Goal: Information Seeking & Learning: Learn about a topic

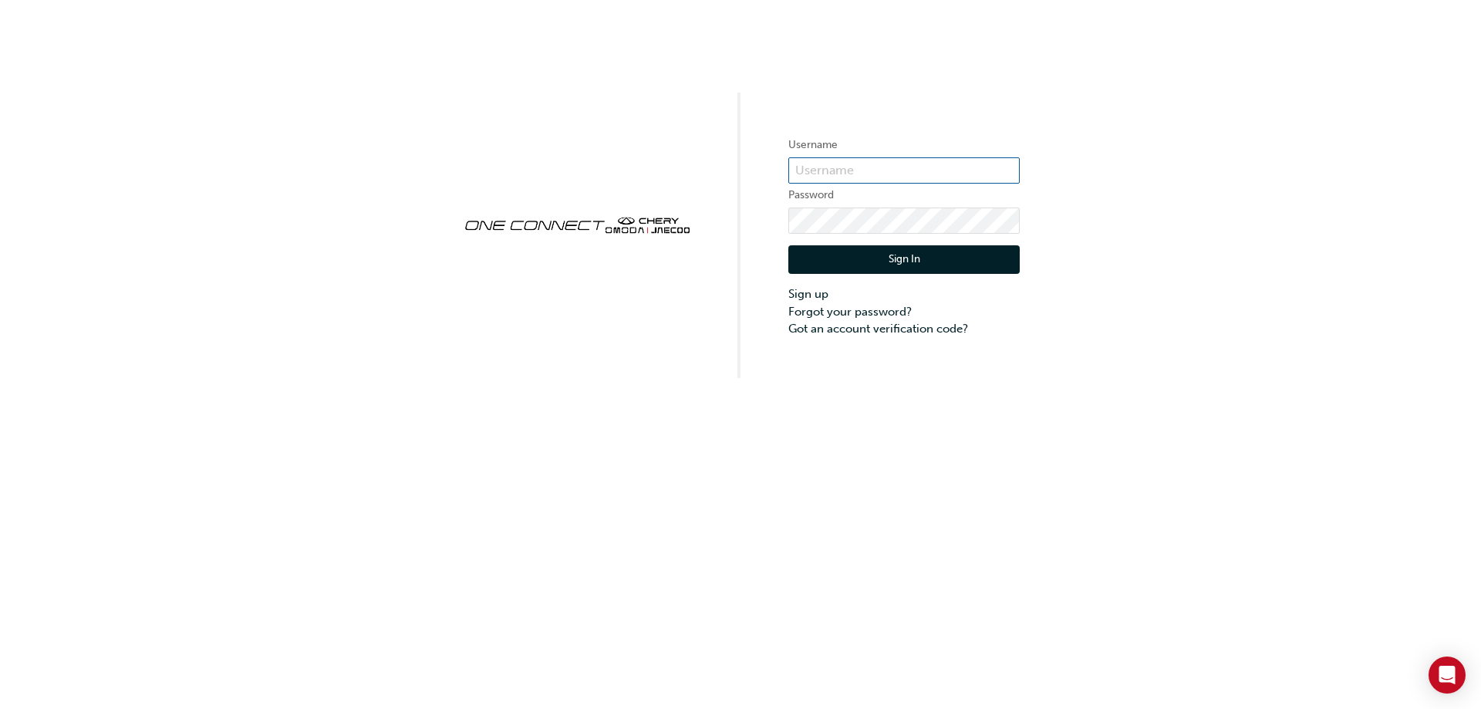
type input "CHAU0111"
click at [858, 264] on button "Sign In" at bounding box center [903, 259] width 231 height 29
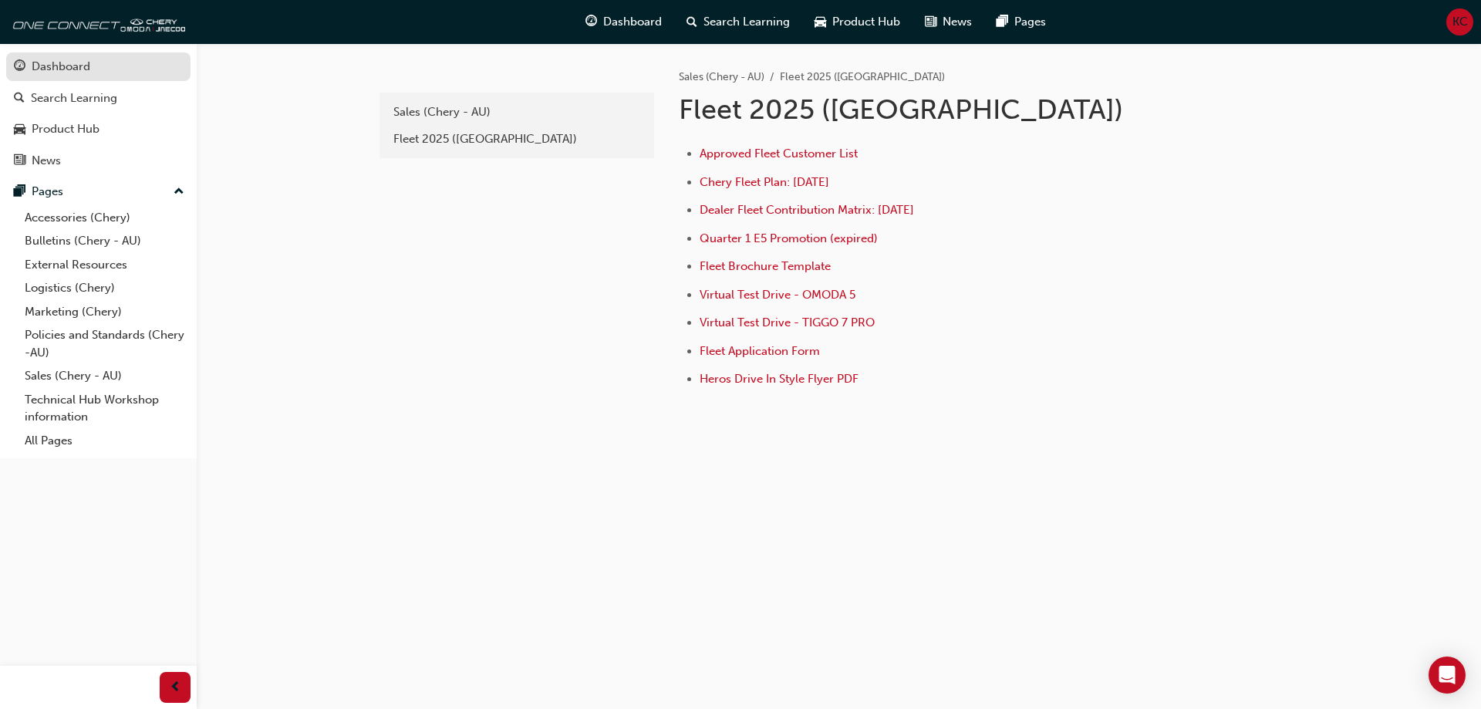
click at [75, 78] on link "Dashboard" at bounding box center [98, 66] width 184 height 29
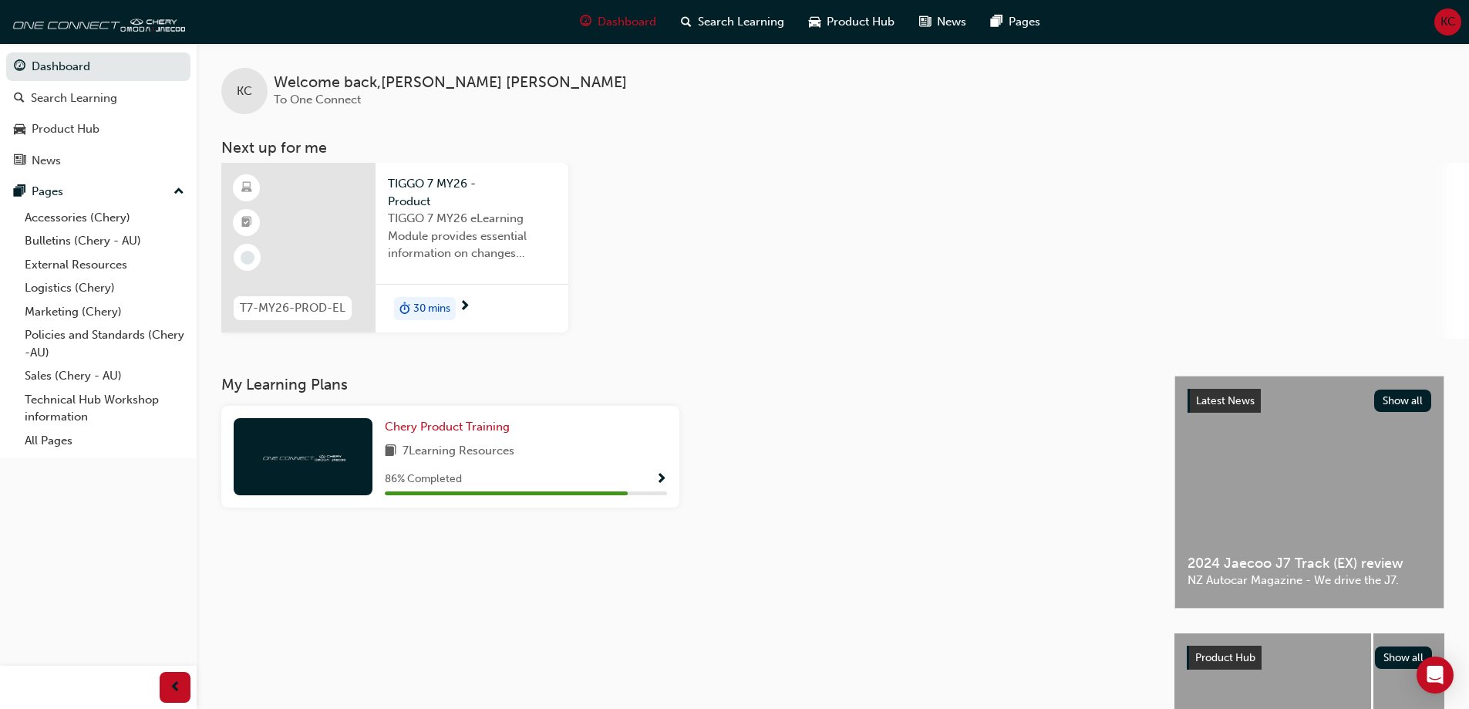
click at [350, 195] on div at bounding box center [298, 248] width 154 height 170
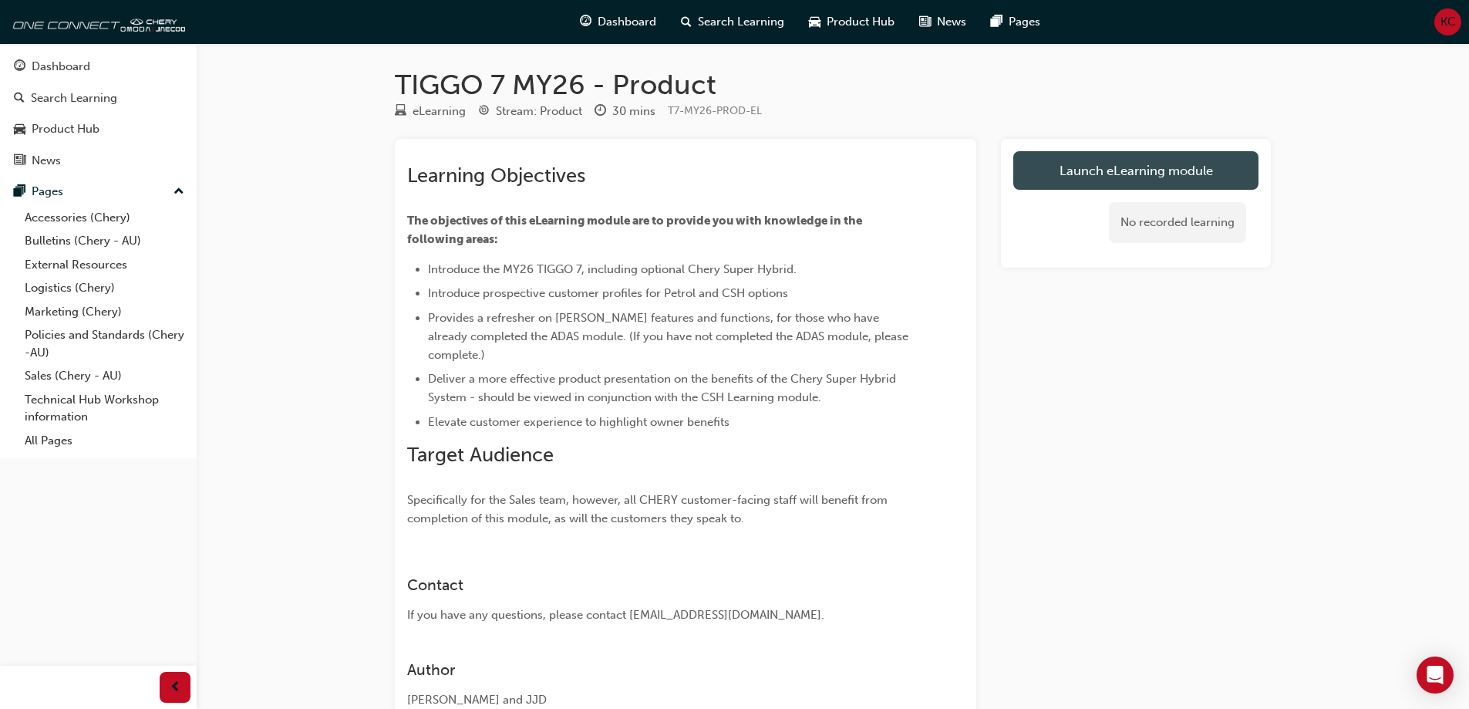
click at [1043, 157] on link "Launch eLearning module" at bounding box center [1135, 170] width 245 height 39
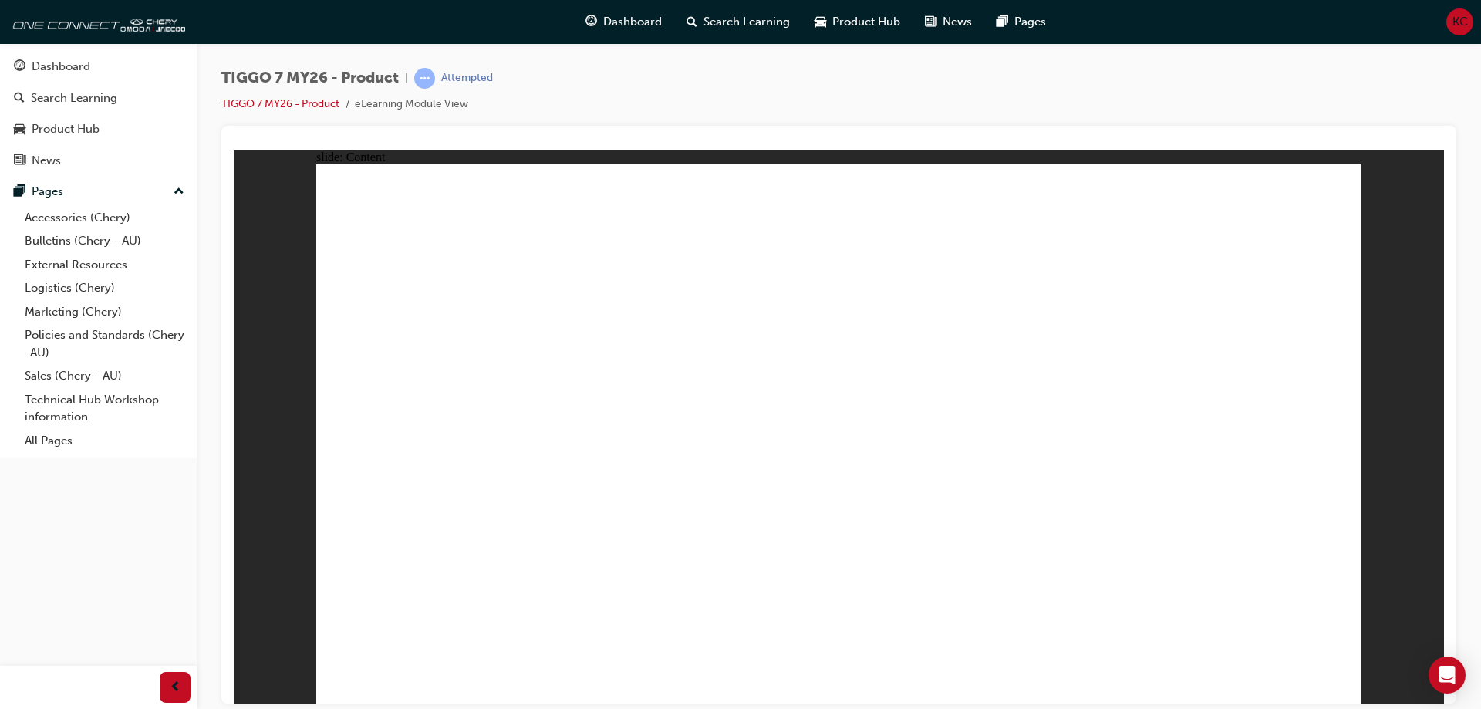
drag, startPoint x: 420, startPoint y: 304, endPoint x: 981, endPoint y: 327, distance: 561.1
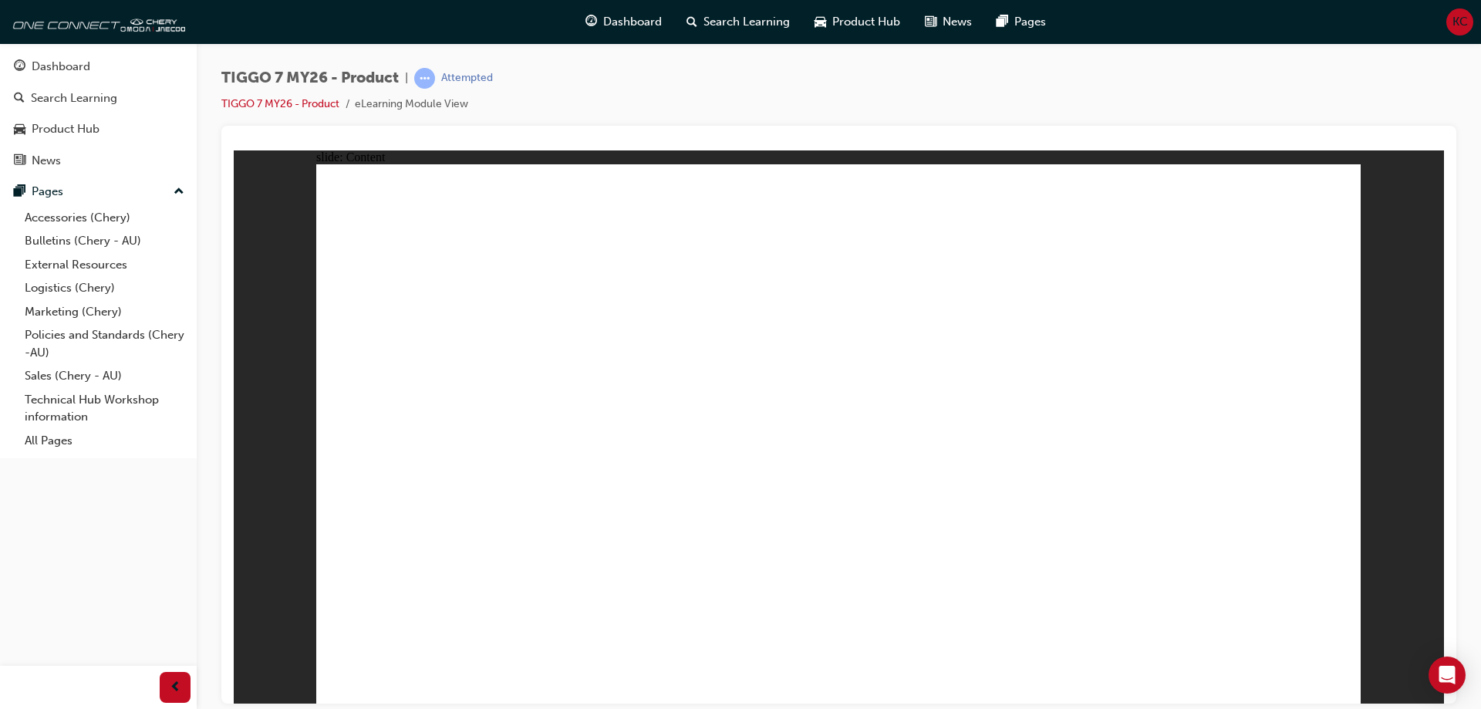
drag, startPoint x: 511, startPoint y: 396, endPoint x: 624, endPoint y: 398, distance: 112.6
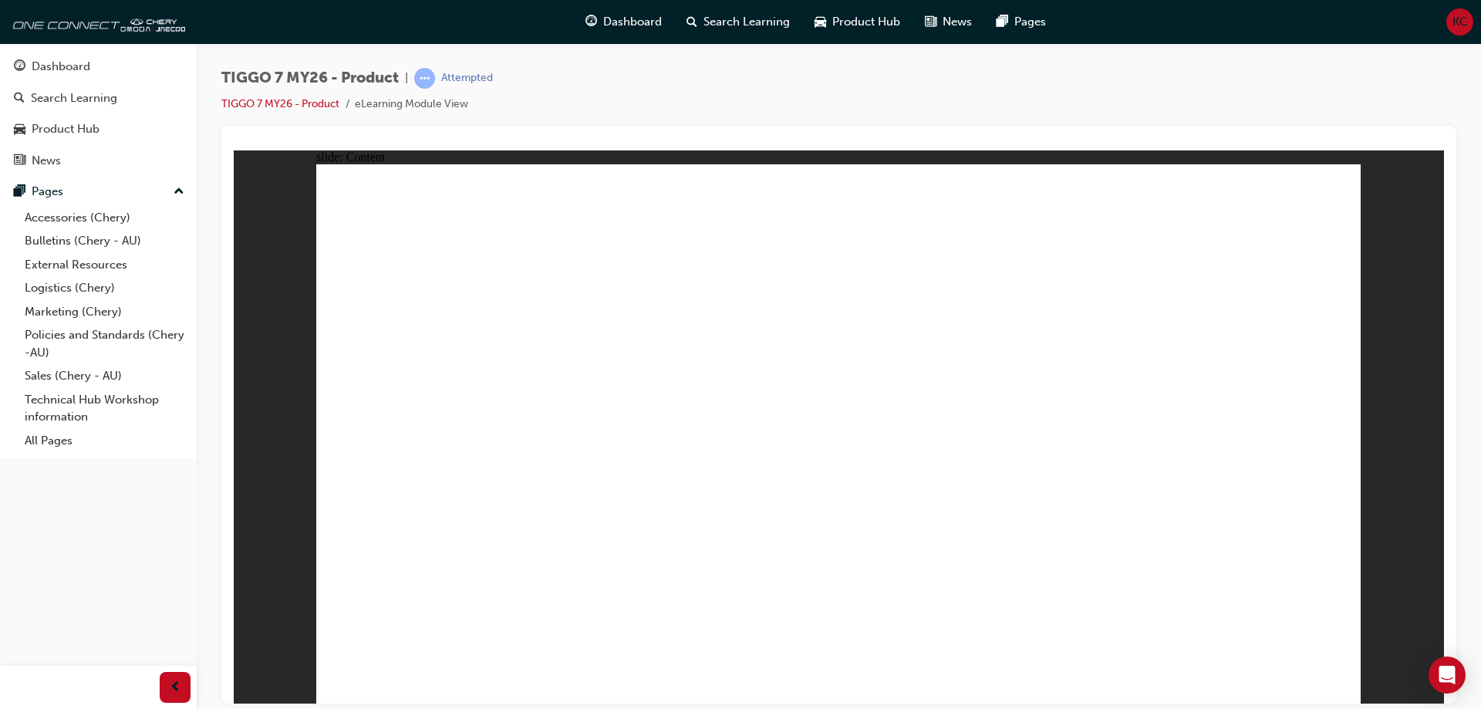
drag, startPoint x: 1050, startPoint y: 444, endPoint x: 1058, endPoint y: 453, distance: 12.0
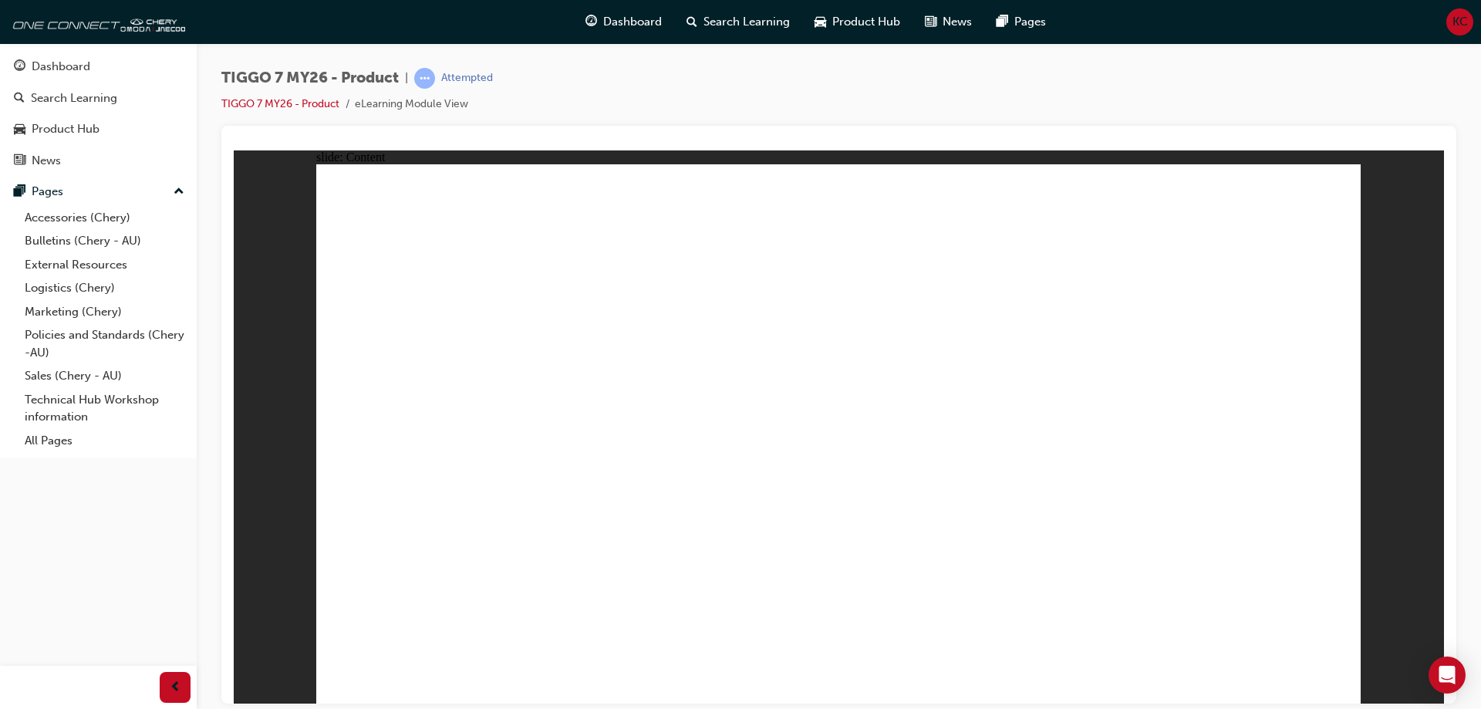
drag, startPoint x: 498, startPoint y: 477, endPoint x: 595, endPoint y: 502, distance: 99.7
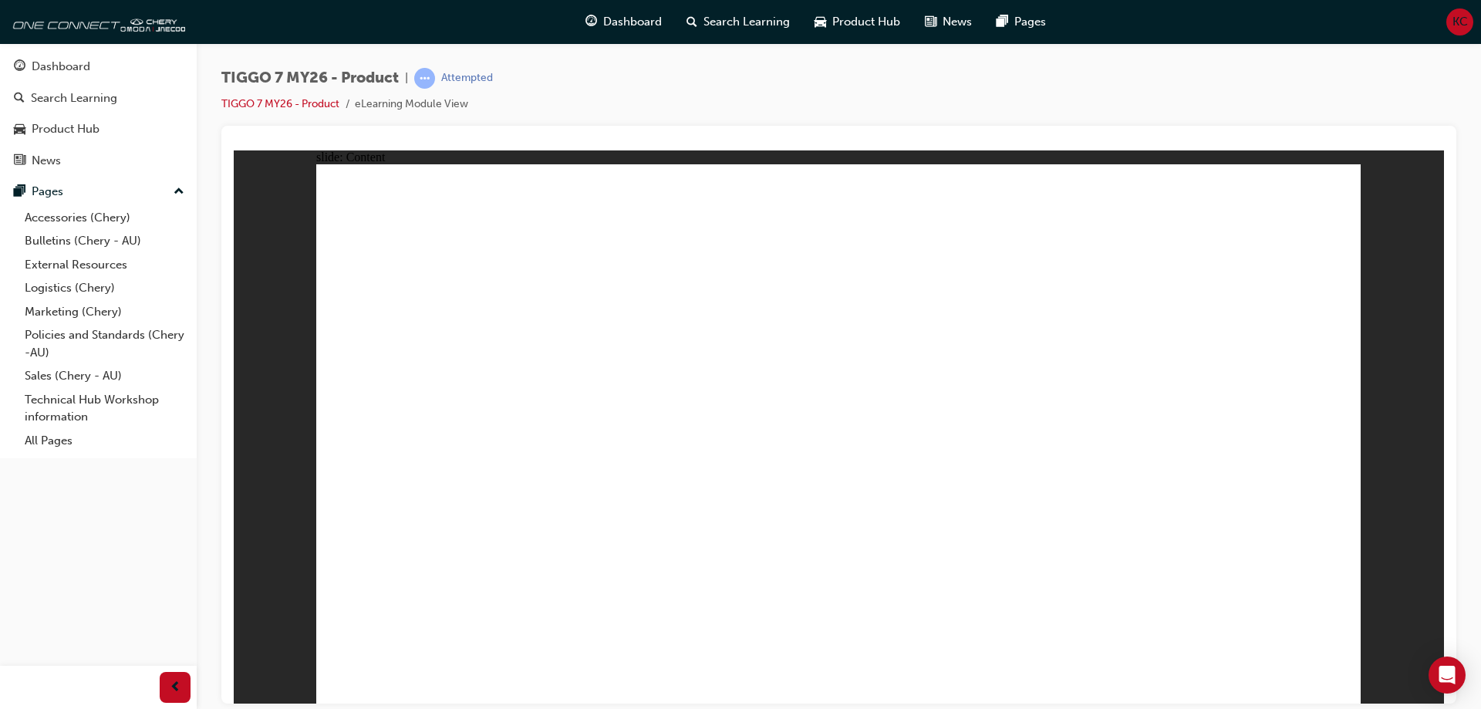
drag, startPoint x: 1189, startPoint y: 627, endPoint x: 1266, endPoint y: 582, distance: 89.1
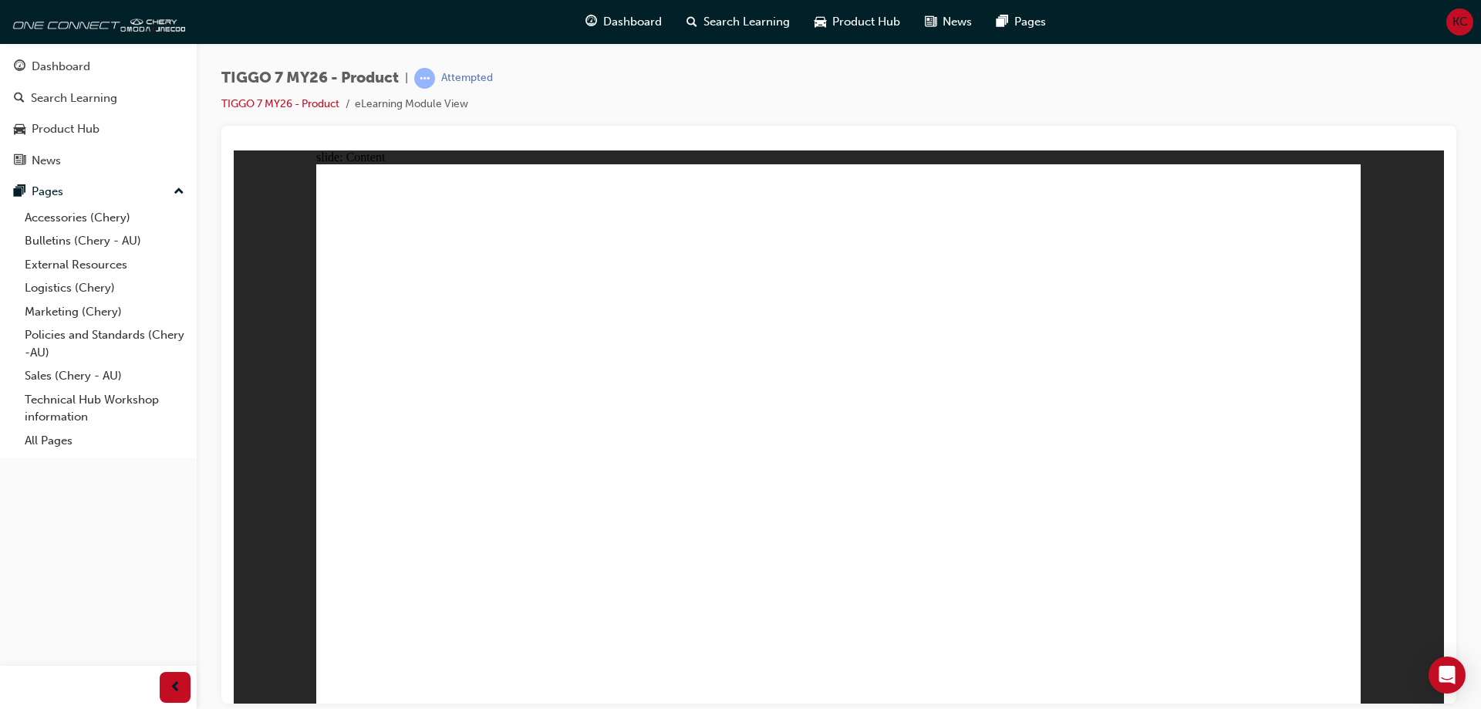
drag, startPoint x: 1231, startPoint y: 407, endPoint x: 1235, endPoint y: 457, distance: 50.3
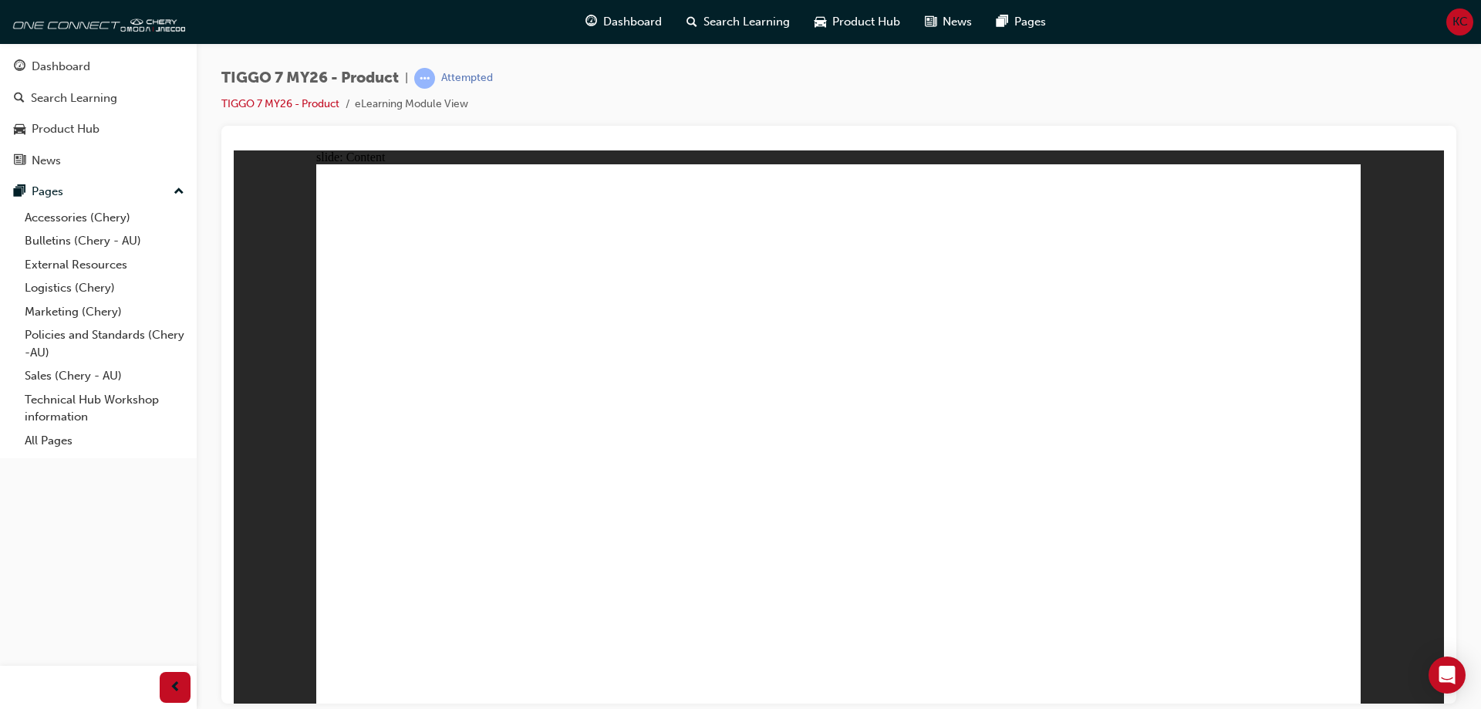
drag, startPoint x: 1236, startPoint y: 463, endPoint x: 1235, endPoint y: 475, distance: 11.6
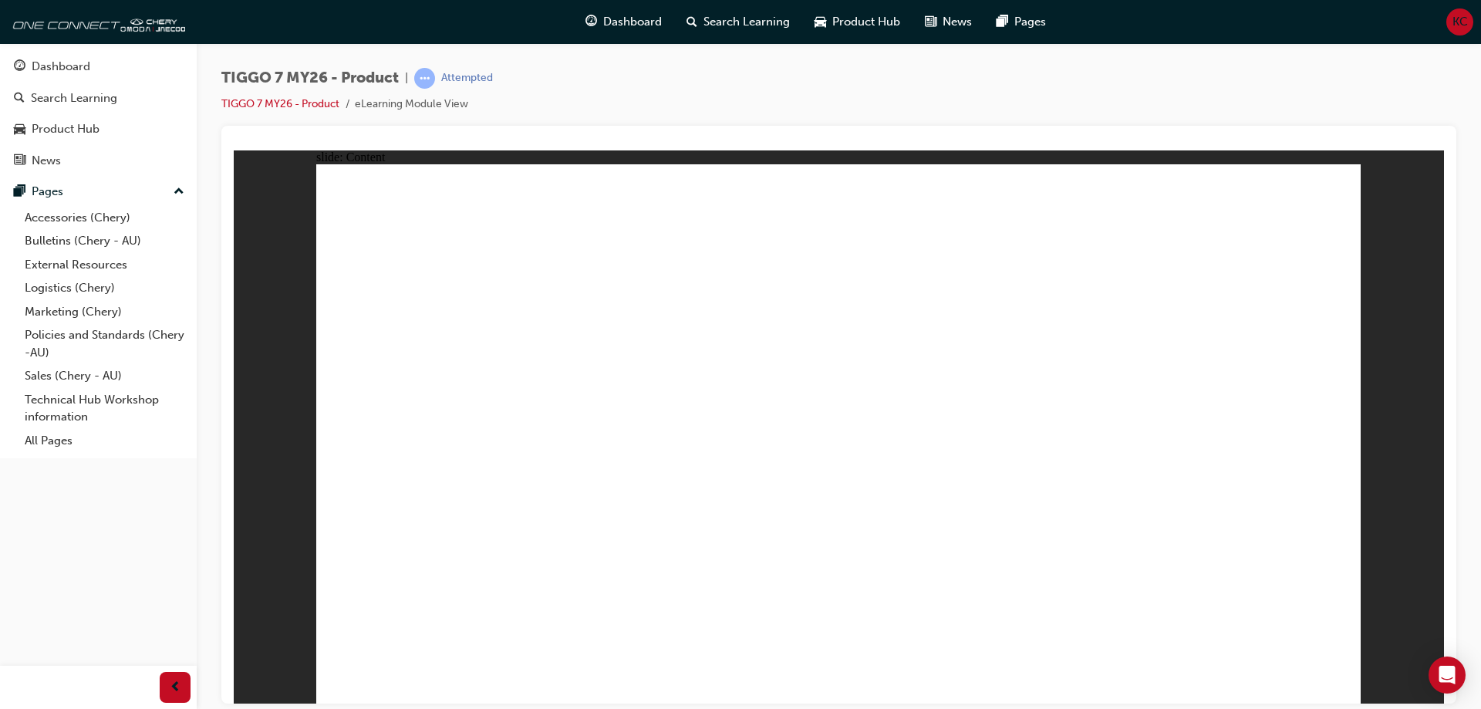
drag, startPoint x: 1323, startPoint y: 668, endPoint x: 1318, endPoint y: 679, distance: 12.8
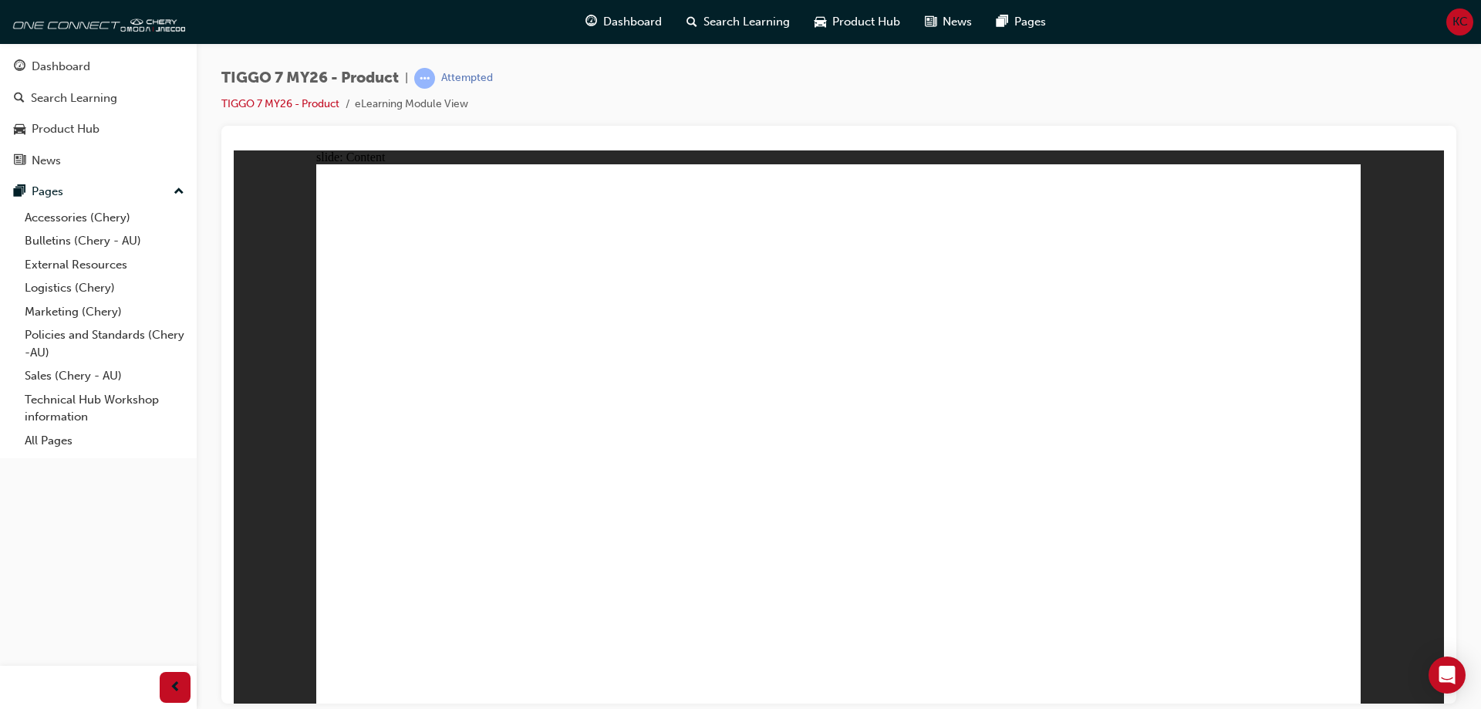
drag, startPoint x: 1107, startPoint y: 410, endPoint x: 1110, endPoint y: 458, distance: 47.9
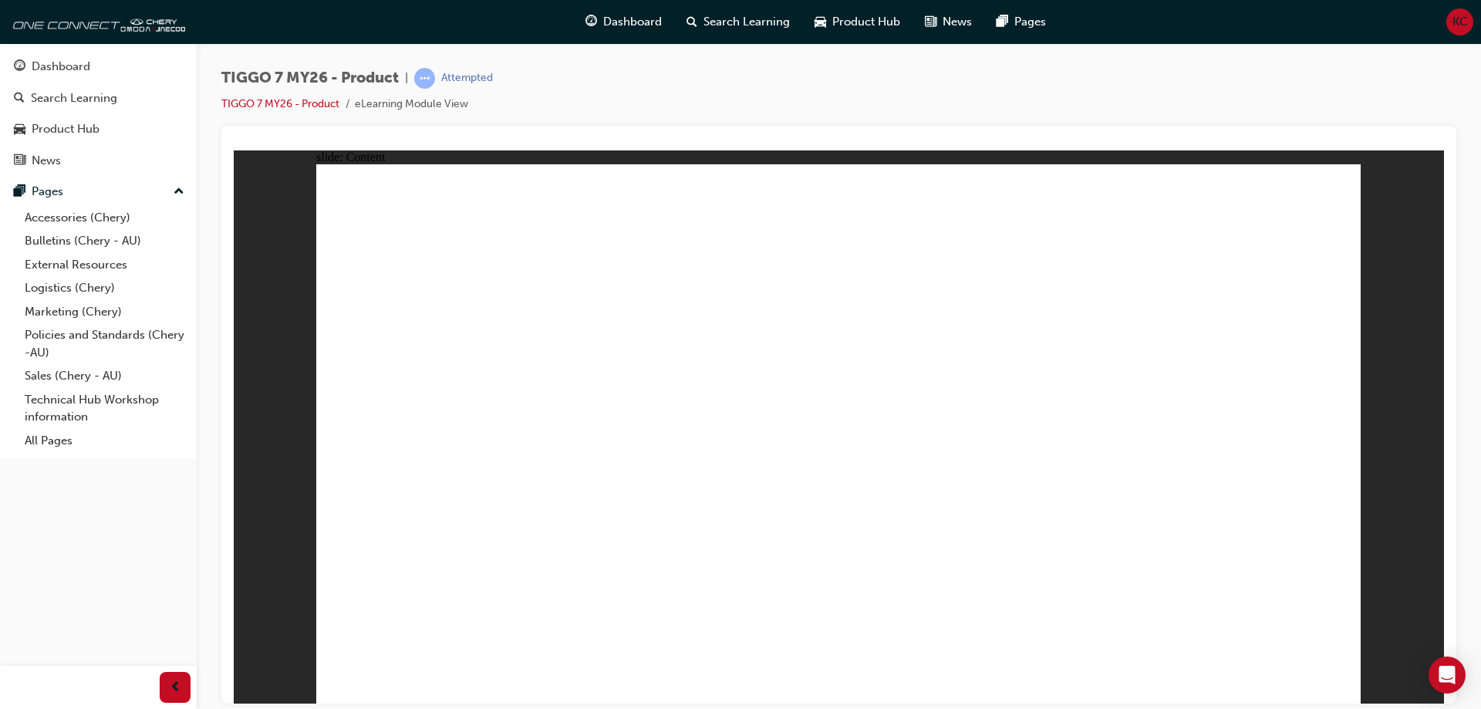
drag, startPoint x: 1110, startPoint y: 458, endPoint x: 1109, endPoint y: 487, distance: 28.5
drag, startPoint x: 1106, startPoint y: 514, endPoint x: 1103, endPoint y: 567, distance: 52.5
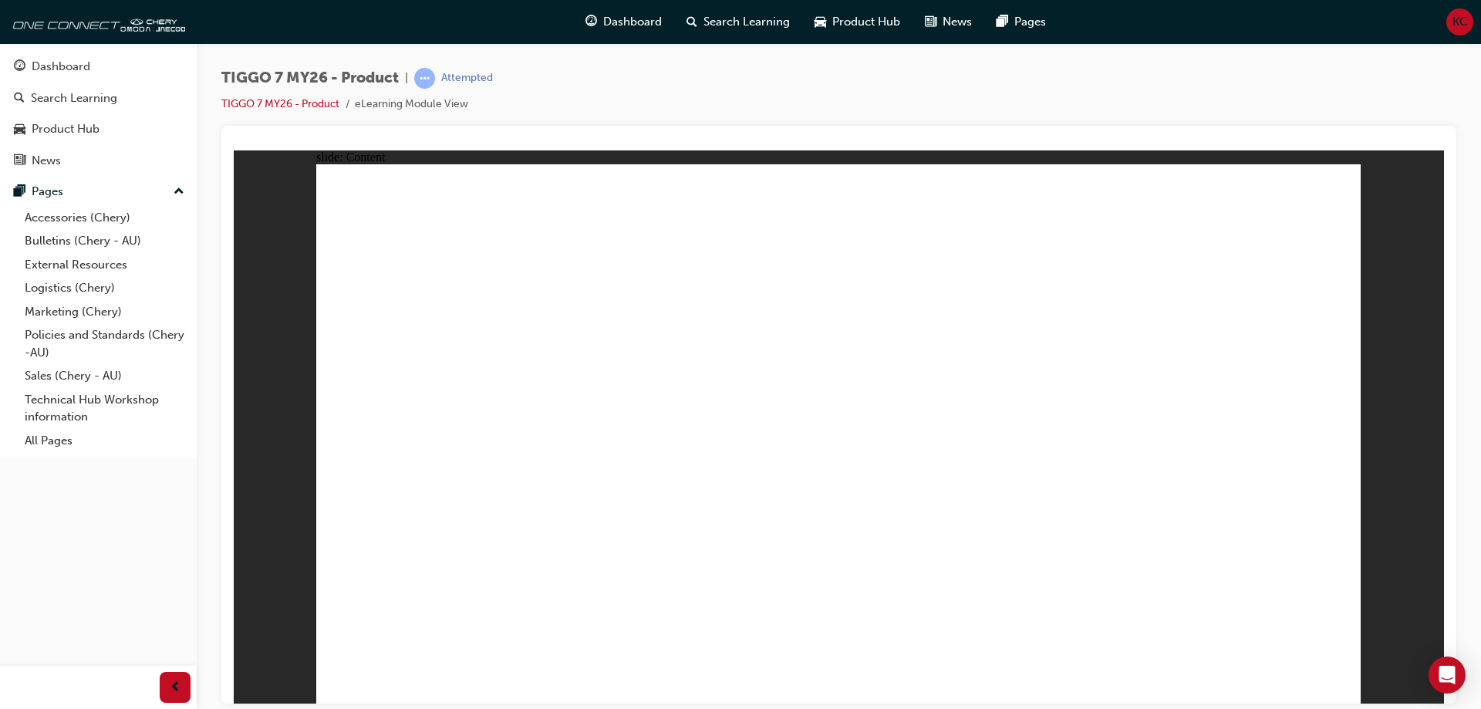
drag, startPoint x: 1103, startPoint y: 567, endPoint x: 1118, endPoint y: 622, distance: 56.7
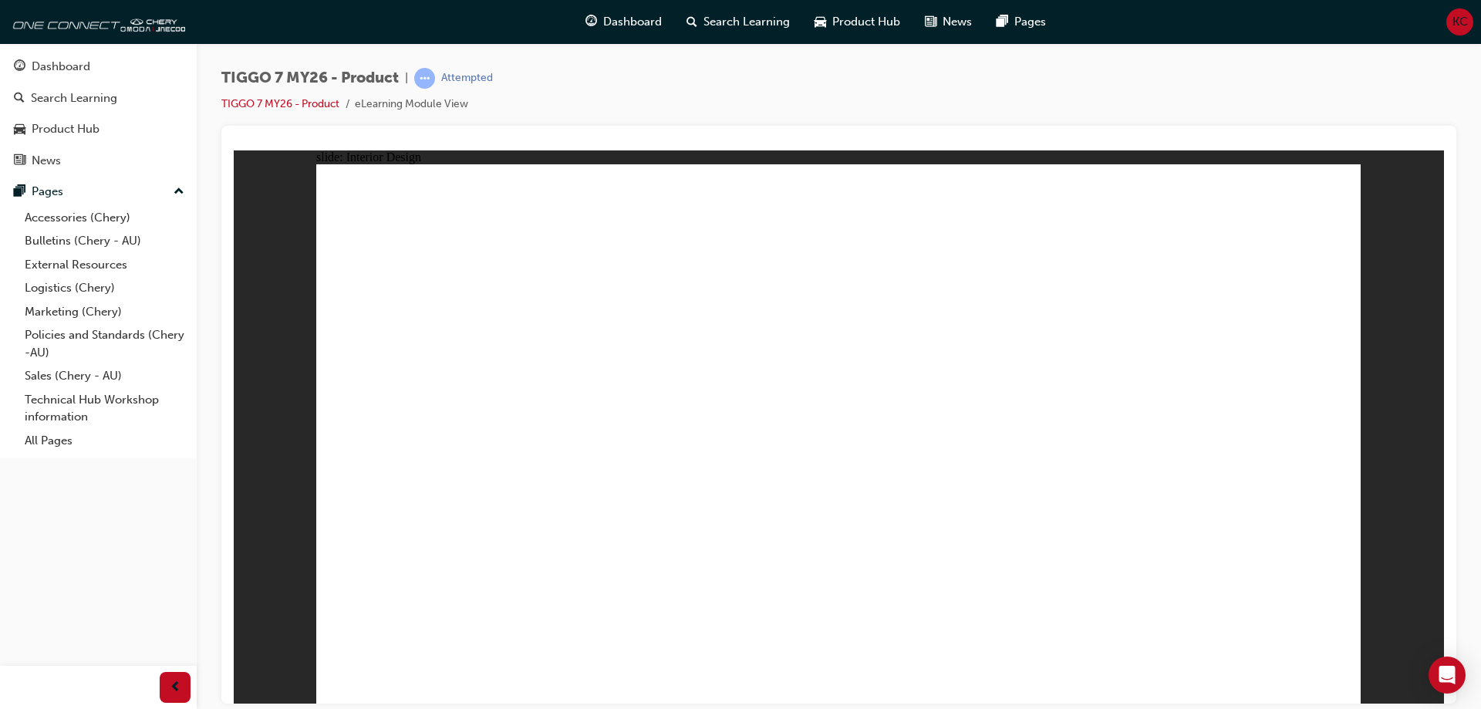
drag, startPoint x: 461, startPoint y: 572, endPoint x: 458, endPoint y: 582, distance: 10.5
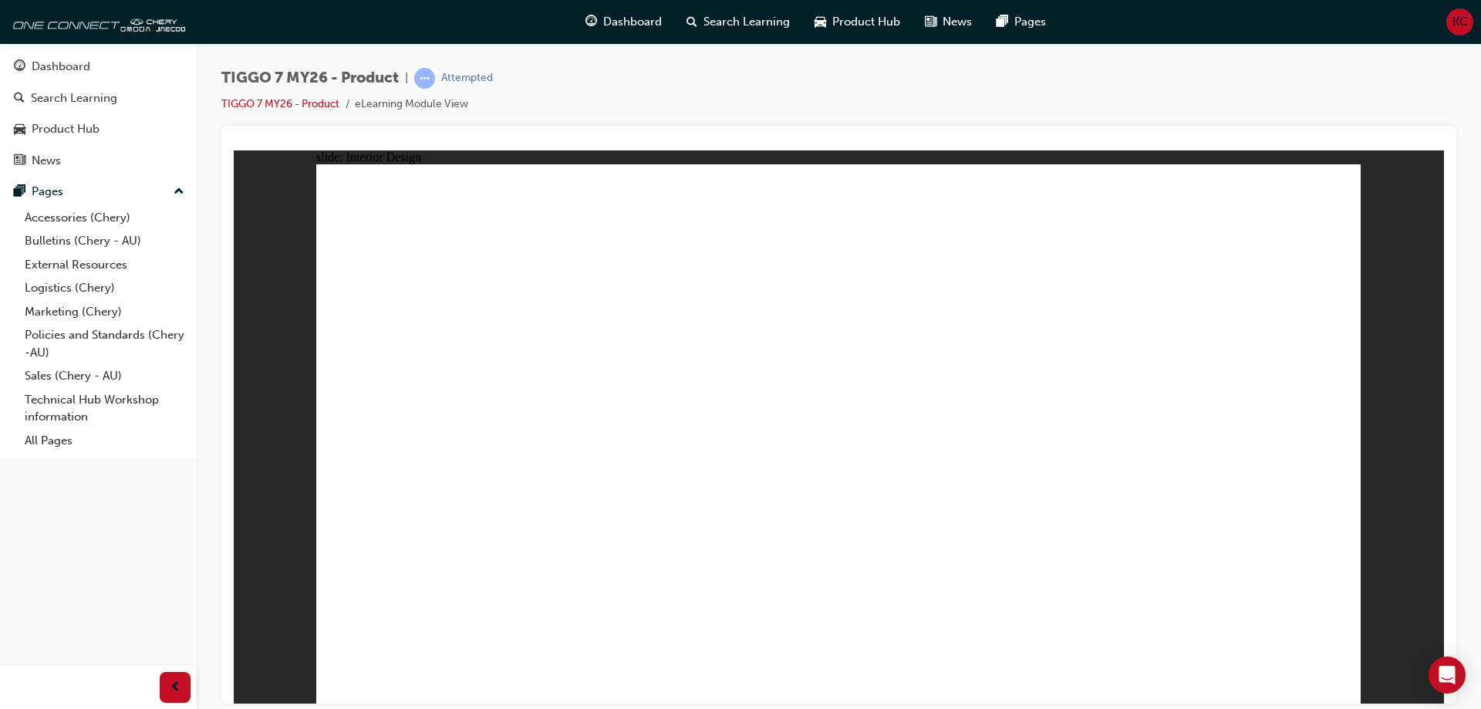
drag, startPoint x: 1021, startPoint y: 281, endPoint x: 989, endPoint y: 281, distance: 32.4
drag, startPoint x: 669, startPoint y: 285, endPoint x: 518, endPoint y: 389, distance: 182.9
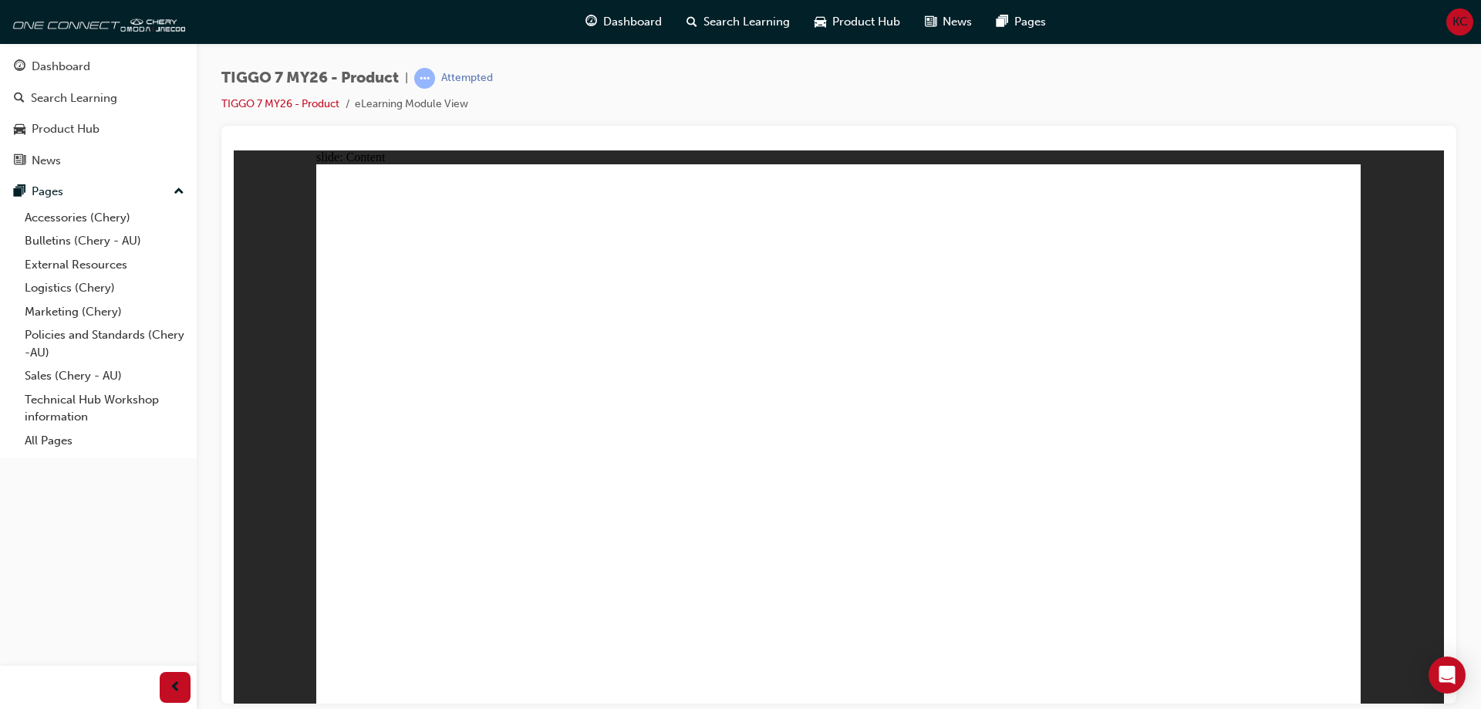
drag, startPoint x: 1325, startPoint y: 669, endPoint x: 1332, endPoint y: 676, distance: 10.4
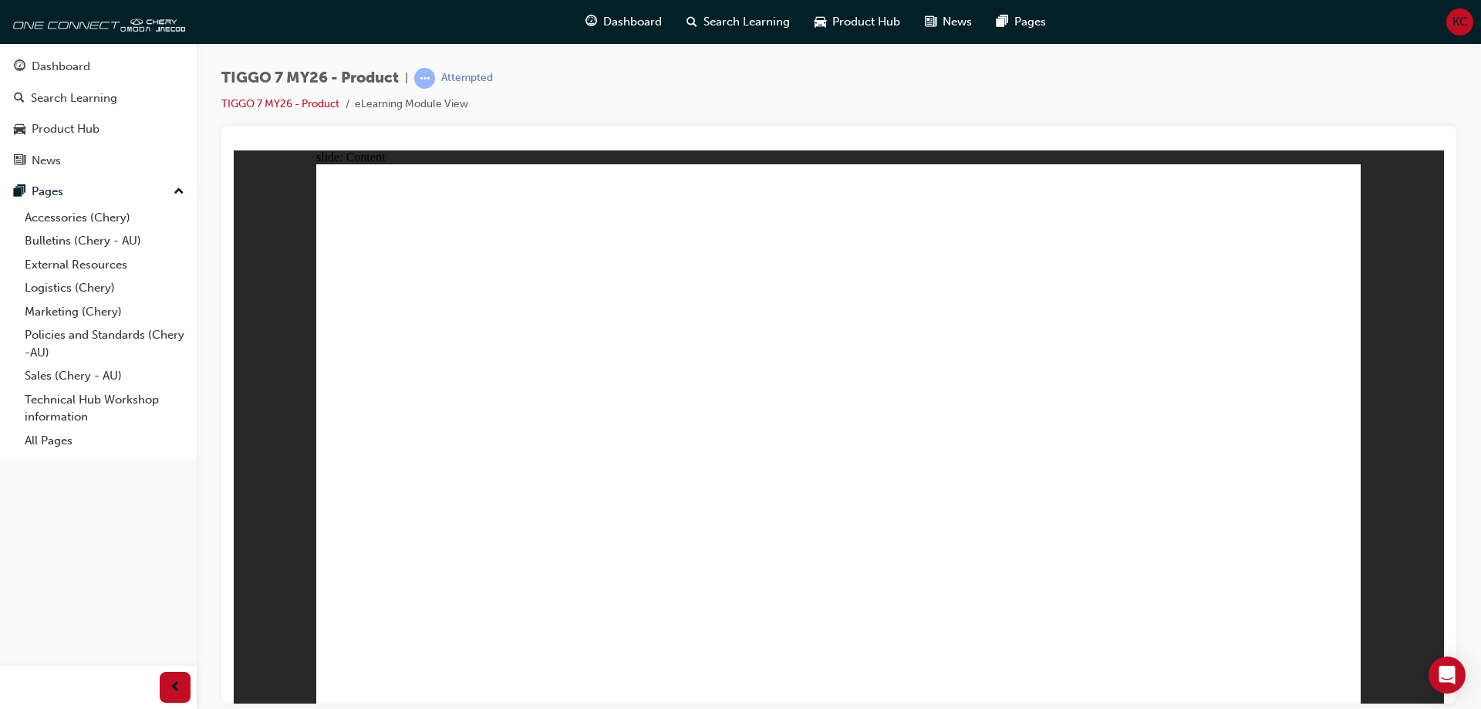
drag, startPoint x: 1268, startPoint y: 582, endPoint x: 1380, endPoint y: 416, distance: 201.0
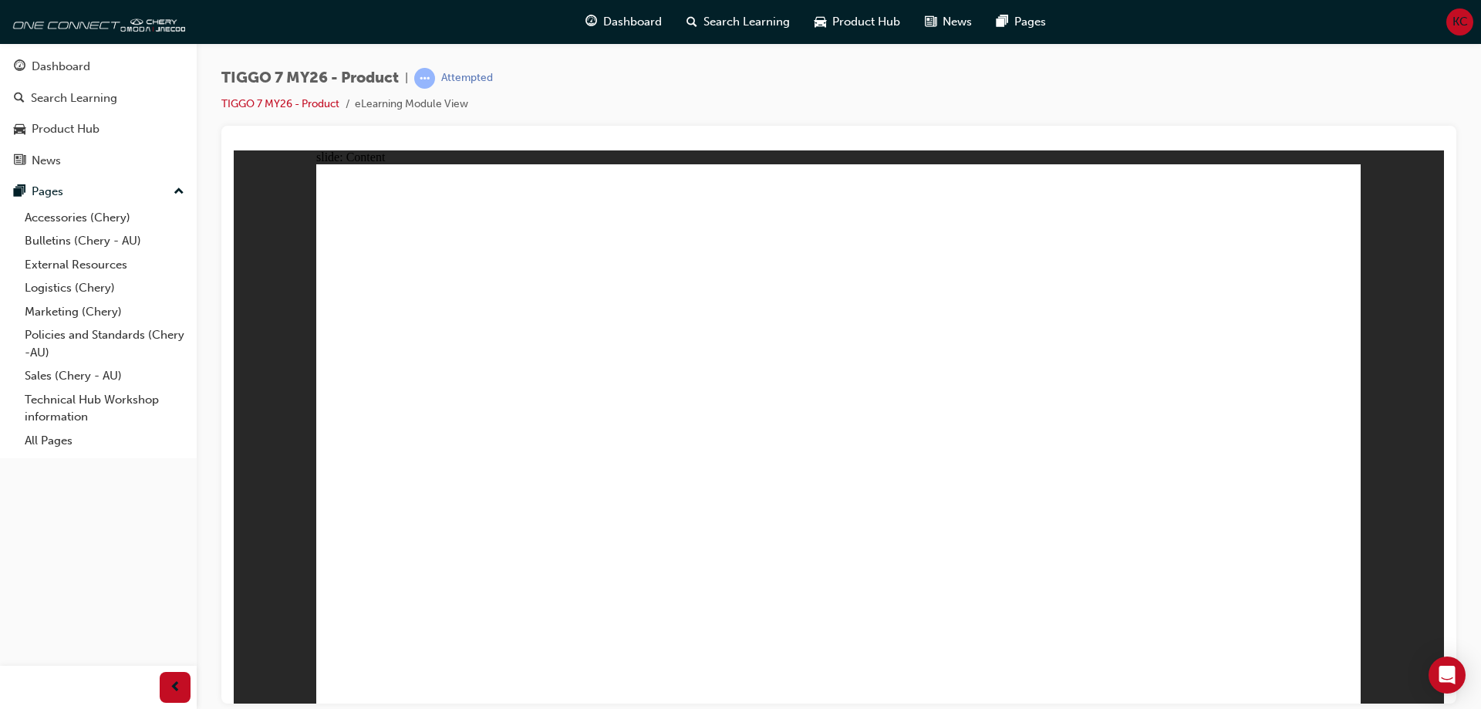
click at [1359, 377] on div "slide: Content Rectangle 2 Rectangle 1 TIGGO 7 – [GEOGRAPHIC_DATA] REGION As Ch…" at bounding box center [839, 426] width 1210 height 553
drag, startPoint x: 1311, startPoint y: 338, endPoint x: 646, endPoint y: 319, distance: 665.0
drag, startPoint x: 646, startPoint y: 319, endPoint x: 440, endPoint y: 346, distance: 208.4
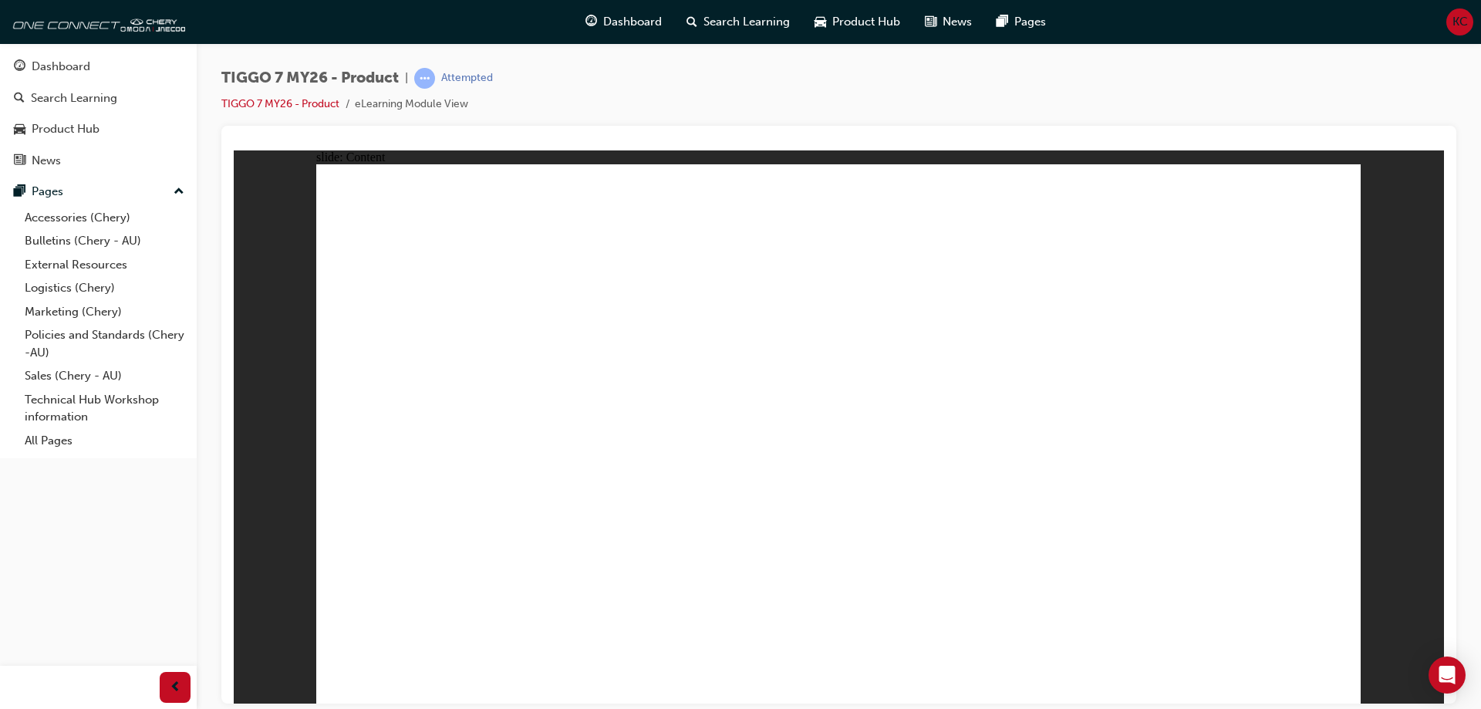
drag, startPoint x: 440, startPoint y: 346, endPoint x: 291, endPoint y: 298, distance: 155.6
click at [291, 298] on div "slide: Content Rectangle 2 Rectangle 1 TIGGO 7 – [GEOGRAPHIC_DATA] REGION As Ch…" at bounding box center [839, 426] width 1210 height 553
drag, startPoint x: 544, startPoint y: 180, endPoint x: 564, endPoint y: 217, distance: 41.7
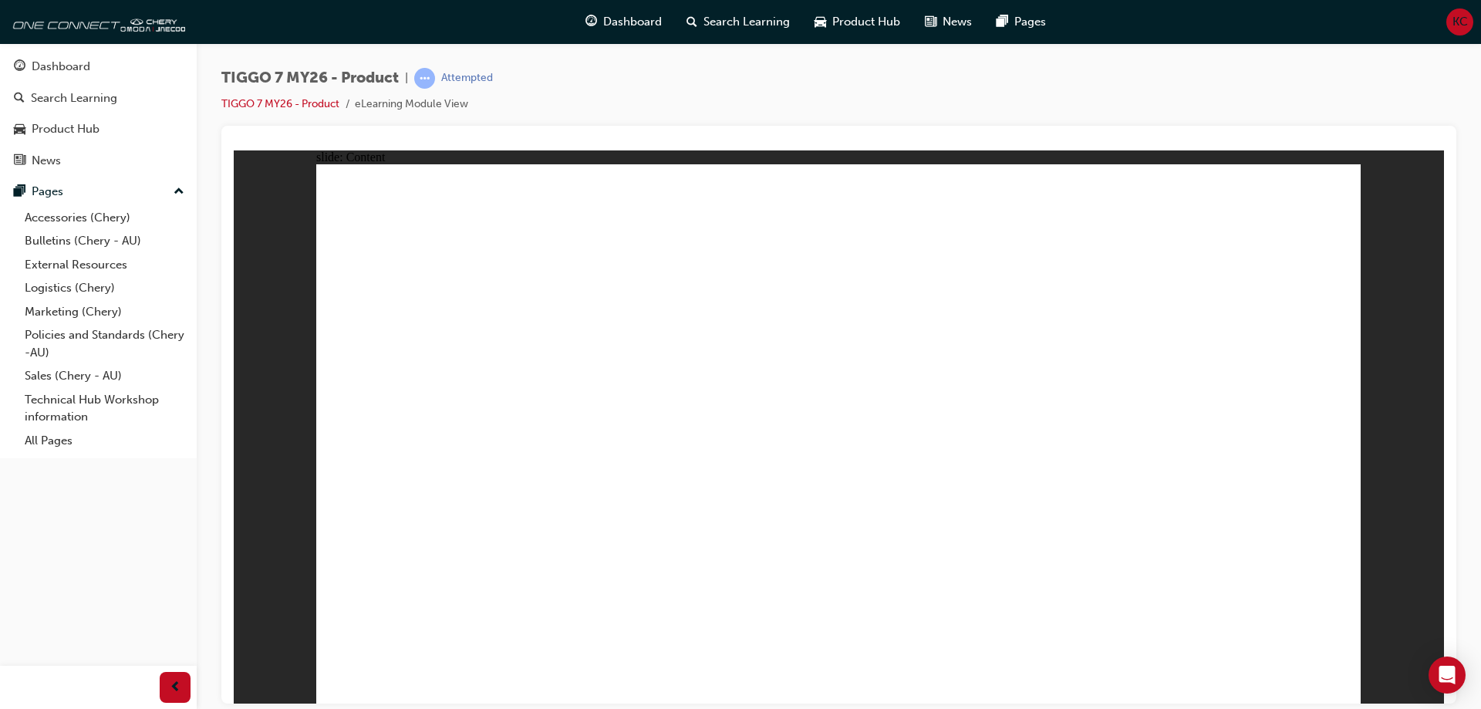
drag, startPoint x: 1099, startPoint y: 221, endPoint x: 1230, endPoint y: 326, distance: 167.9
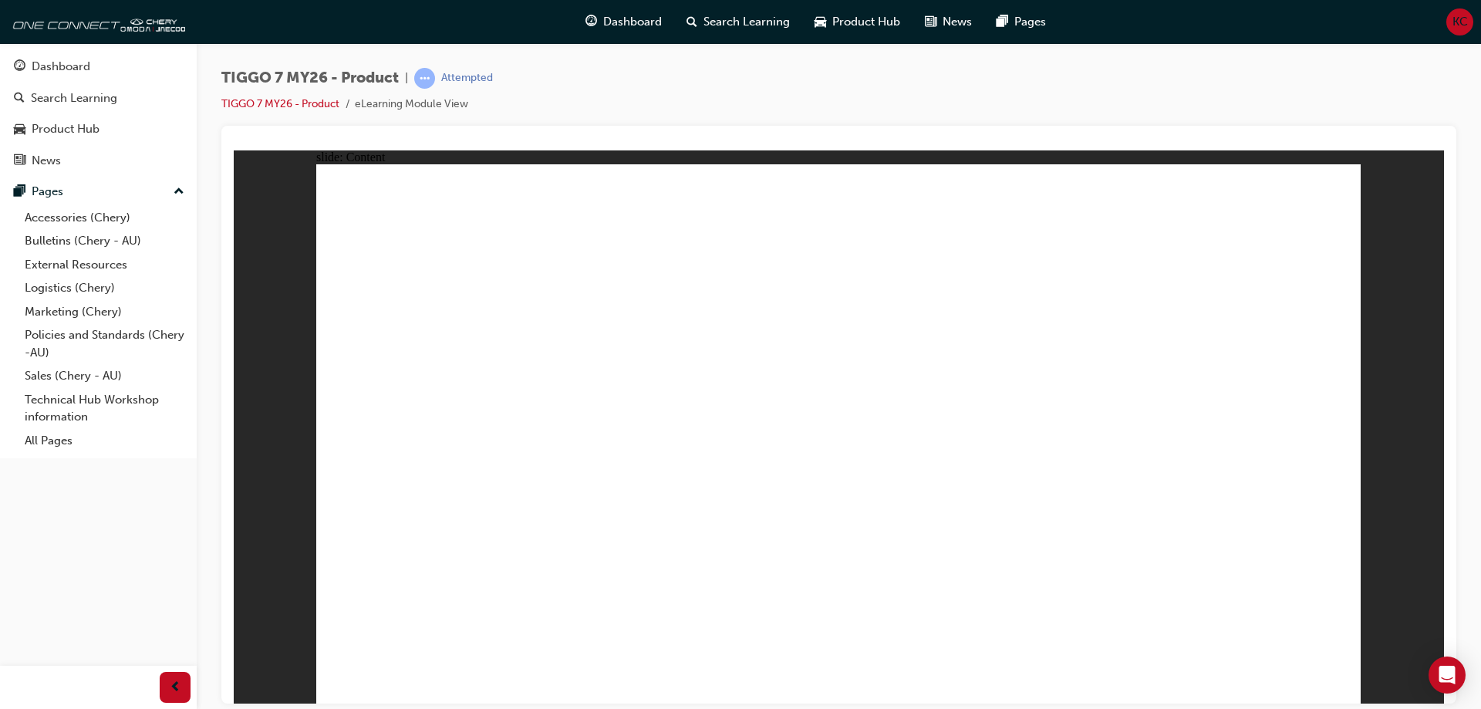
drag, startPoint x: 413, startPoint y: 441, endPoint x: 413, endPoint y: 473, distance: 31.6
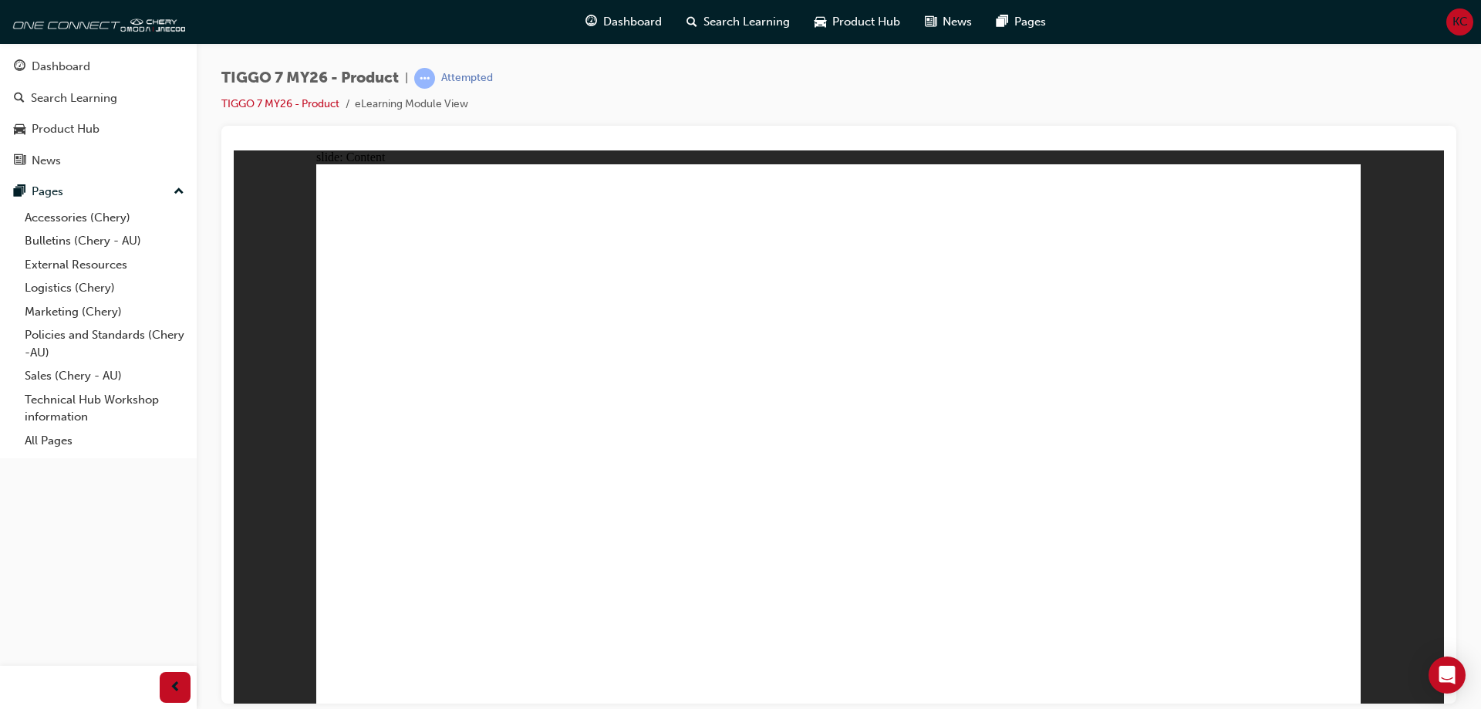
drag, startPoint x: 1038, startPoint y: 199, endPoint x: 475, endPoint y: 443, distance: 613.4
drag, startPoint x: 834, startPoint y: 234, endPoint x: 1289, endPoint y: 461, distance: 507.6
drag, startPoint x: 964, startPoint y: 343, endPoint x: 930, endPoint y: 335, distance: 35.0
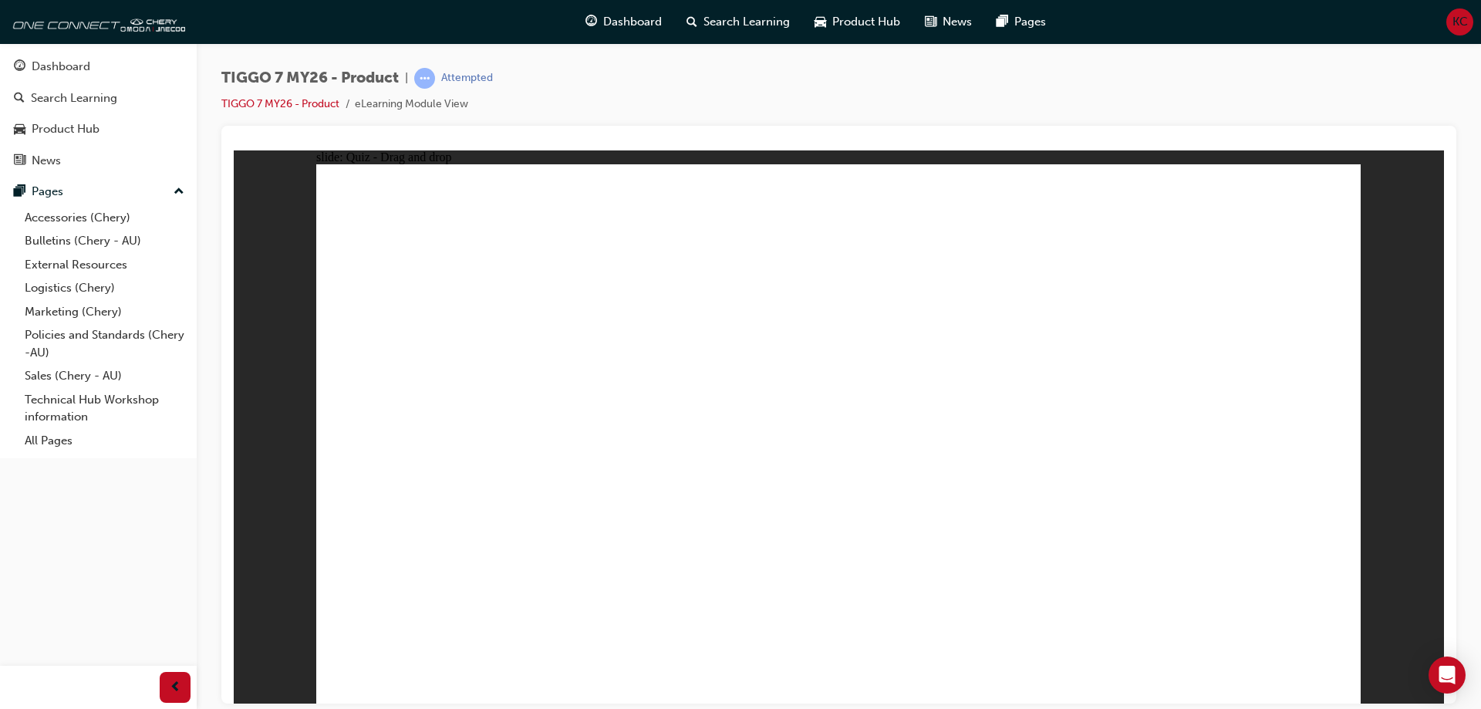
drag, startPoint x: 968, startPoint y: 328, endPoint x: 1075, endPoint y: 458, distance: 168.1
drag, startPoint x: 1143, startPoint y: 342, endPoint x: 1009, endPoint y: 311, distance: 137.1
drag, startPoint x: 1083, startPoint y: 483, endPoint x: 941, endPoint y: 234, distance: 287.0
drag, startPoint x: 1278, startPoint y: 221, endPoint x: 686, endPoint y: 431, distance: 628.5
drag, startPoint x: 903, startPoint y: 316, endPoint x: 674, endPoint y: 433, distance: 257.3
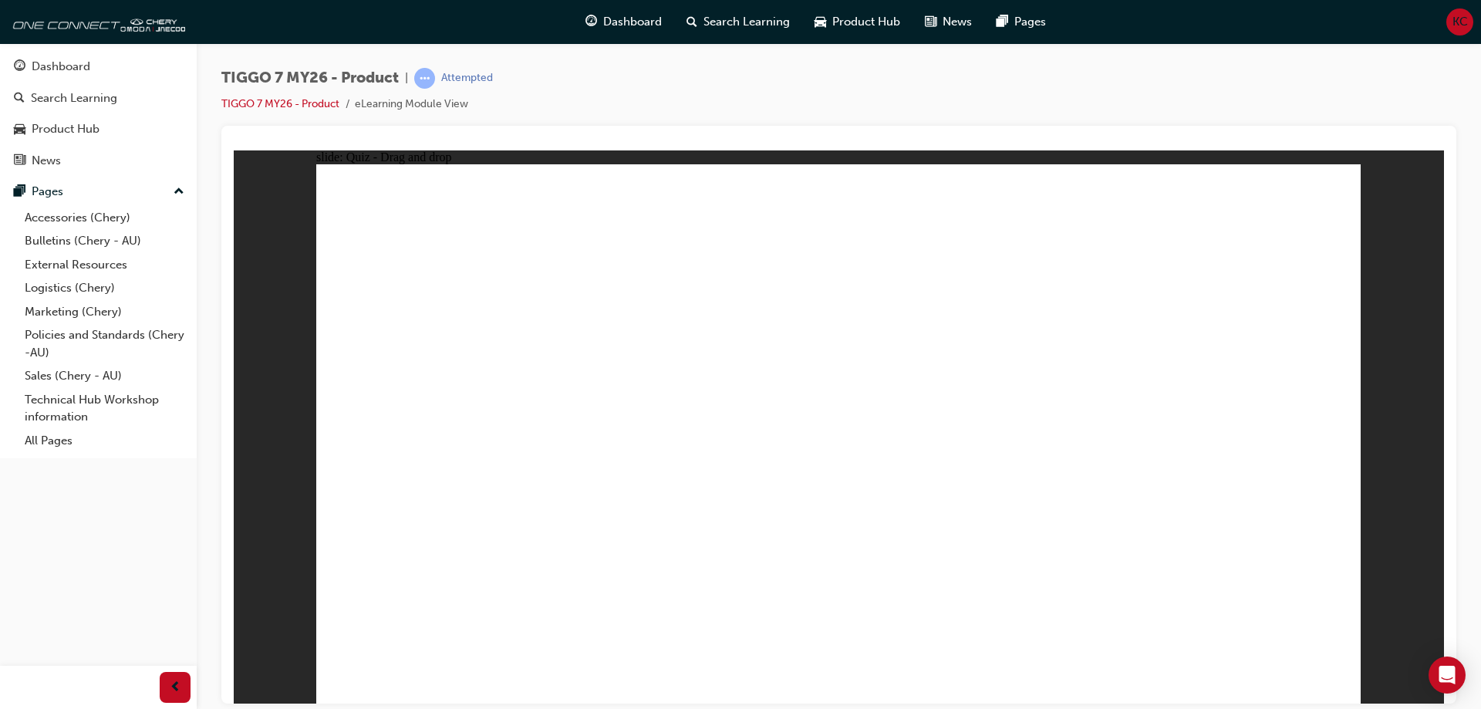
drag, startPoint x: 668, startPoint y: 455, endPoint x: 886, endPoint y: 234, distance: 310.8
drag, startPoint x: 1161, startPoint y: 322, endPoint x: 915, endPoint y: 457, distance: 280.2
drag, startPoint x: 939, startPoint y: 335, endPoint x: 702, endPoint y: 472, distance: 274.3
drag, startPoint x: 1237, startPoint y: 253, endPoint x: 900, endPoint y: 472, distance: 401.9
drag, startPoint x: 1105, startPoint y: 323, endPoint x: 1048, endPoint y: 450, distance: 138.7
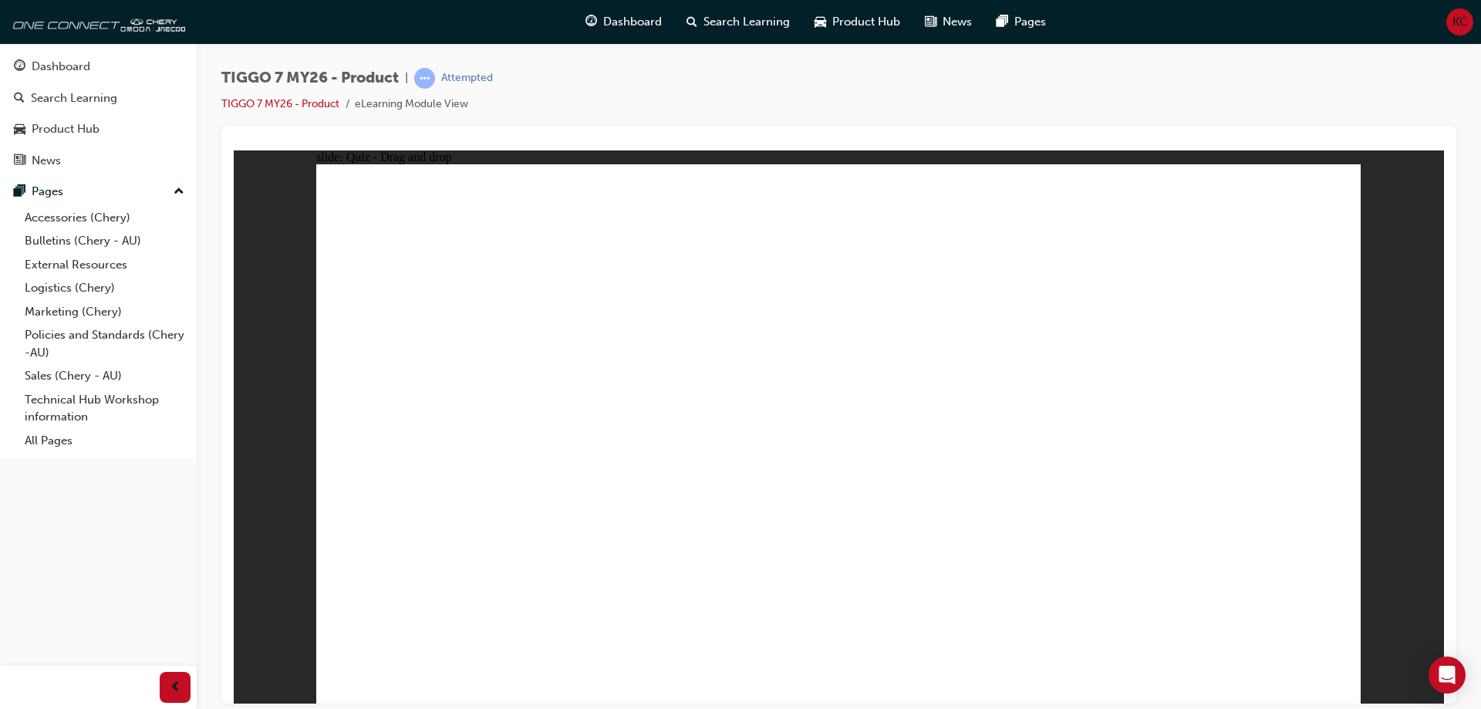
drag, startPoint x: 907, startPoint y: 271, endPoint x: 467, endPoint y: 510, distance: 500.0
drag, startPoint x: 496, startPoint y: 486, endPoint x: 861, endPoint y: 301, distance: 409.0
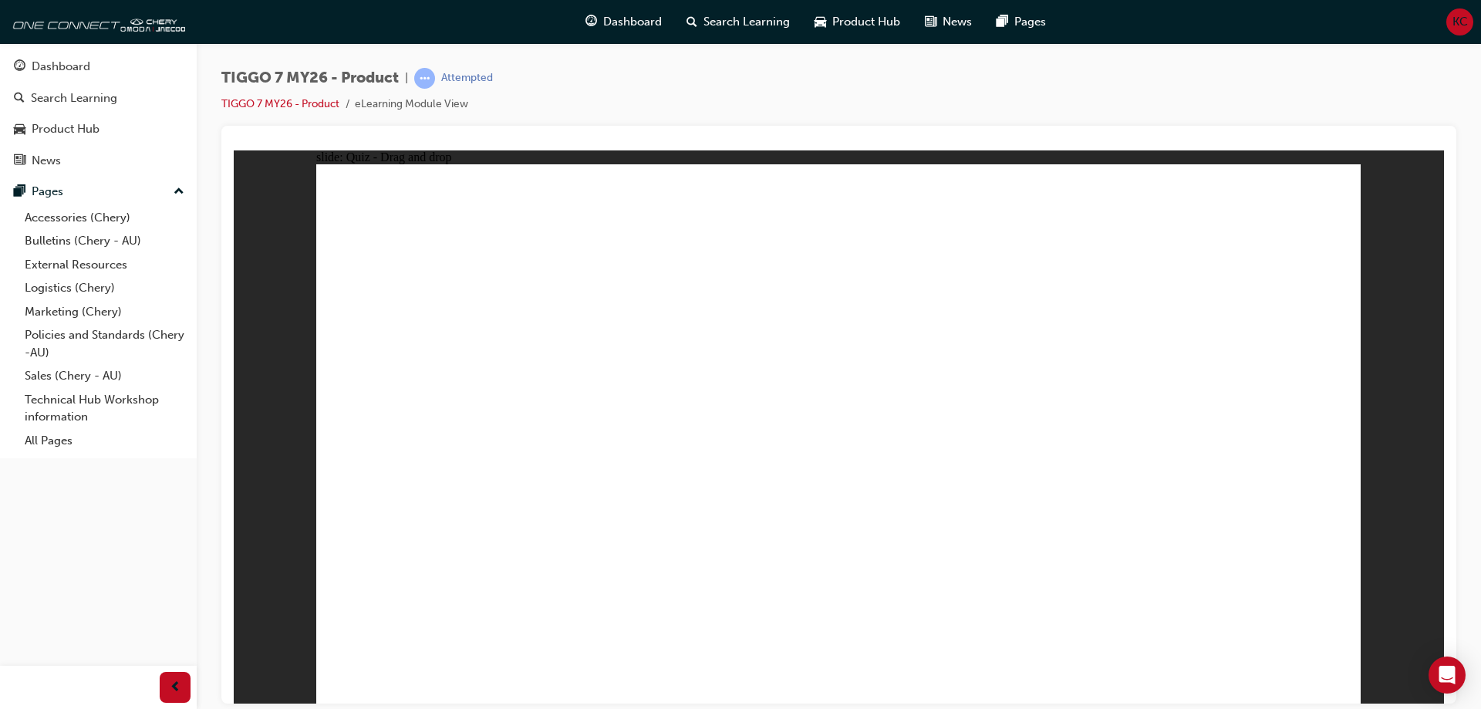
drag, startPoint x: 1275, startPoint y: 305, endPoint x: 1288, endPoint y: 311, distance: 14.5
drag, startPoint x: 1251, startPoint y: 298, endPoint x: 904, endPoint y: 514, distance: 408.3
drag, startPoint x: 1036, startPoint y: 278, endPoint x: 416, endPoint y: 477, distance: 651.4
drag, startPoint x: 800, startPoint y: 290, endPoint x: 441, endPoint y: 559, distance: 448.9
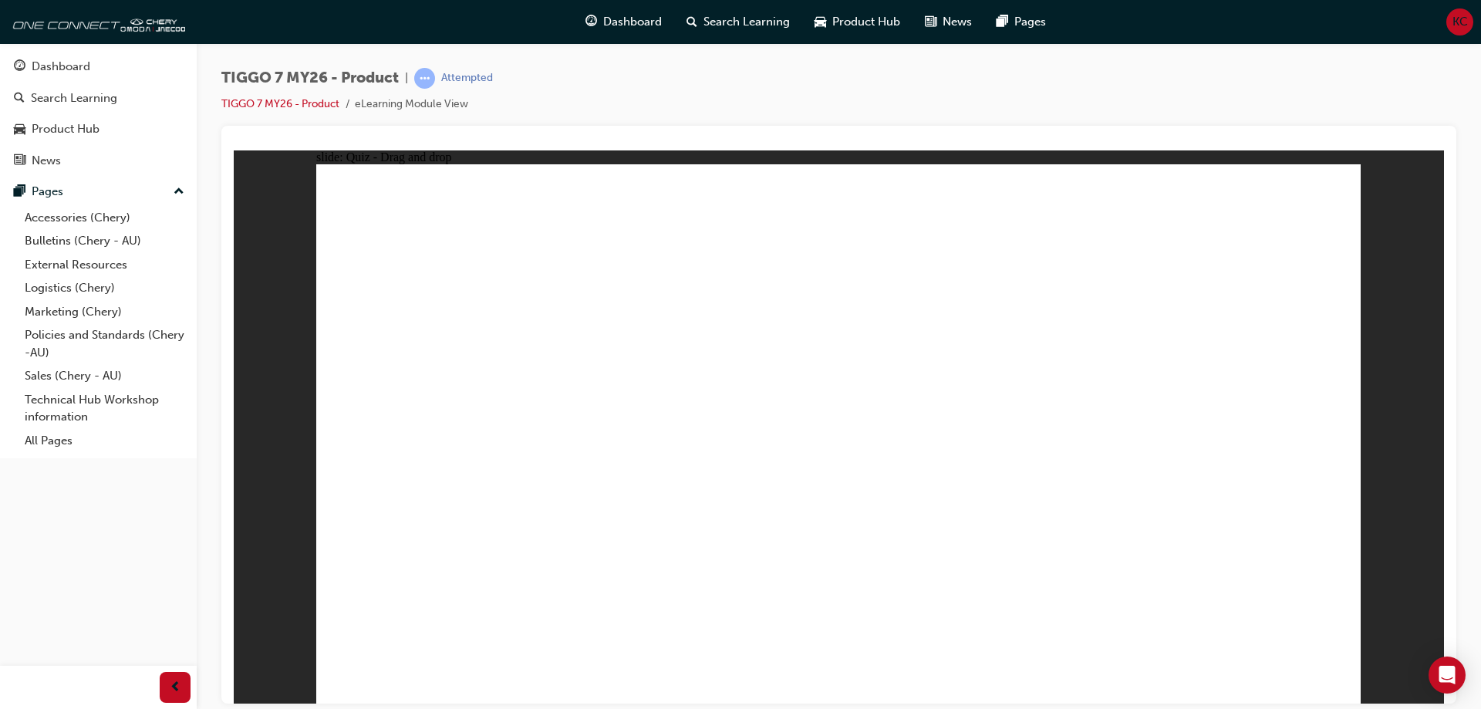
drag, startPoint x: 837, startPoint y: 224, endPoint x: 981, endPoint y: 596, distance: 399.4
drag, startPoint x: 948, startPoint y: 215, endPoint x: 995, endPoint y: 520, distance: 308.1
drag, startPoint x: 1060, startPoint y: 211, endPoint x: 603, endPoint y: 505, distance: 543.5
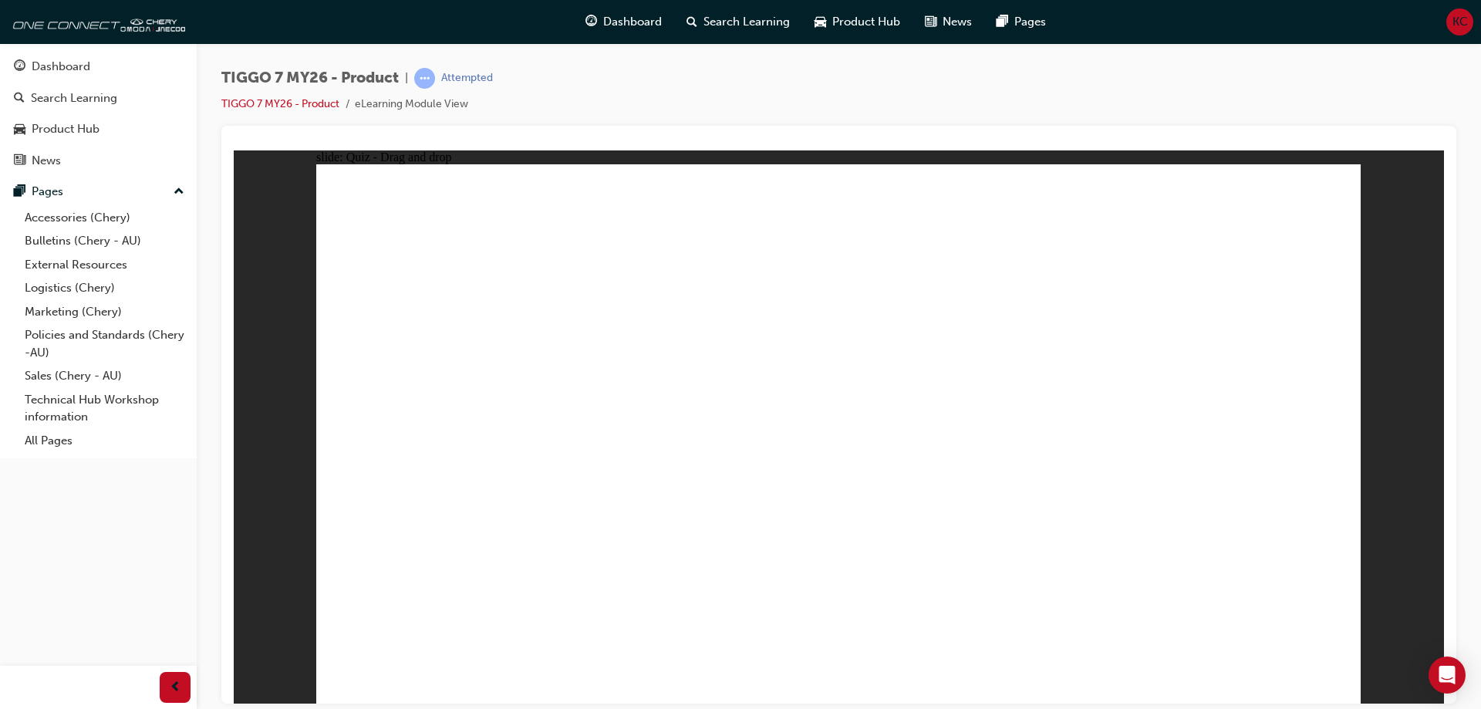
drag, startPoint x: 1140, startPoint y: 214, endPoint x: 1053, endPoint y: 510, distance: 308.9
drag, startPoint x: 1271, startPoint y: 213, endPoint x: 556, endPoint y: 497, distance: 769.4
drag, startPoint x: 829, startPoint y: 265, endPoint x: 641, endPoint y: 499, distance: 300.0
drag, startPoint x: 956, startPoint y: 258, endPoint x: 918, endPoint y: 528, distance: 272.5
drag, startPoint x: 1030, startPoint y: 267, endPoint x: 550, endPoint y: 512, distance: 539.4
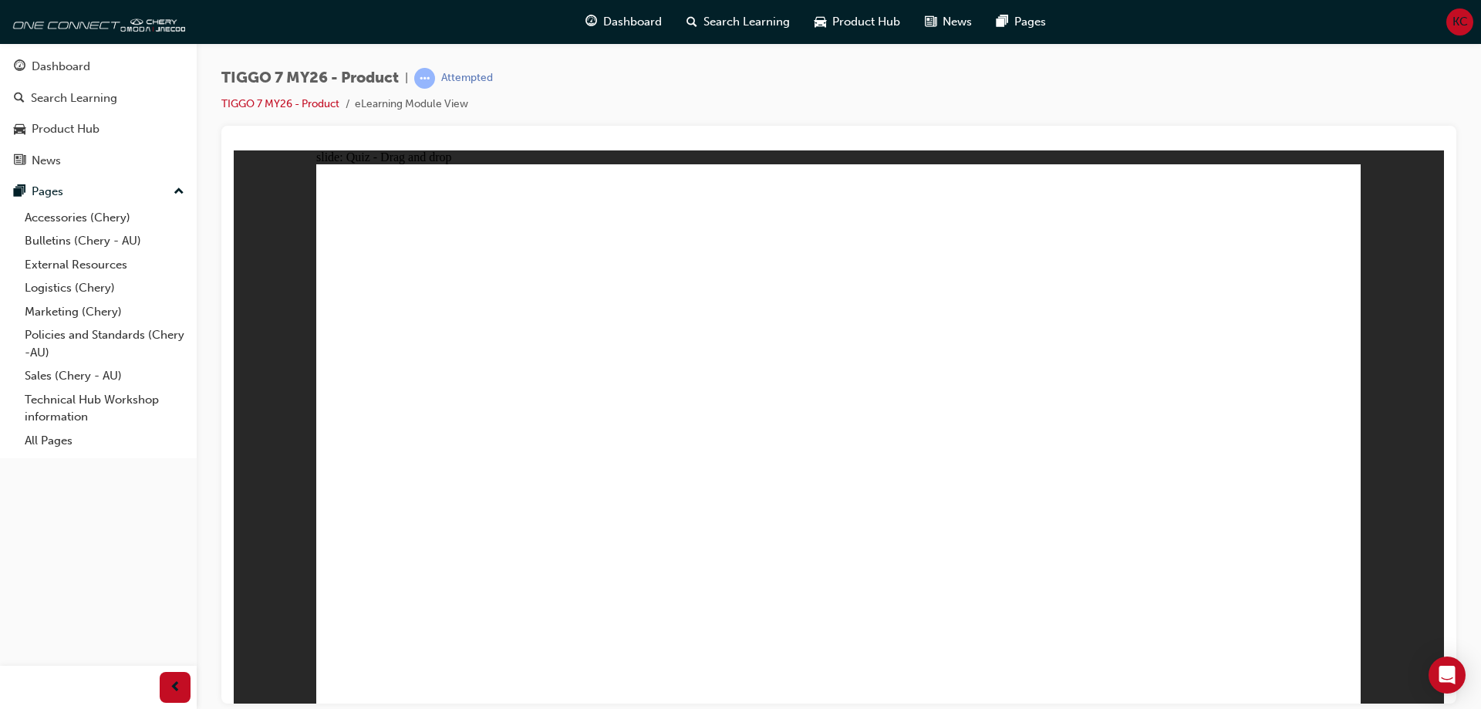
drag, startPoint x: 1140, startPoint y: 254, endPoint x: 642, endPoint y: 517, distance: 563.6
drag, startPoint x: 1272, startPoint y: 269, endPoint x: 1091, endPoint y: 262, distance: 181.3
drag, startPoint x: 938, startPoint y: 299, endPoint x: 680, endPoint y: 504, distance: 328.8
drag, startPoint x: 1055, startPoint y: 302, endPoint x: 889, endPoint y: 520, distance: 273.4
drag, startPoint x: 1174, startPoint y: 300, endPoint x: 596, endPoint y: 525, distance: 619.9
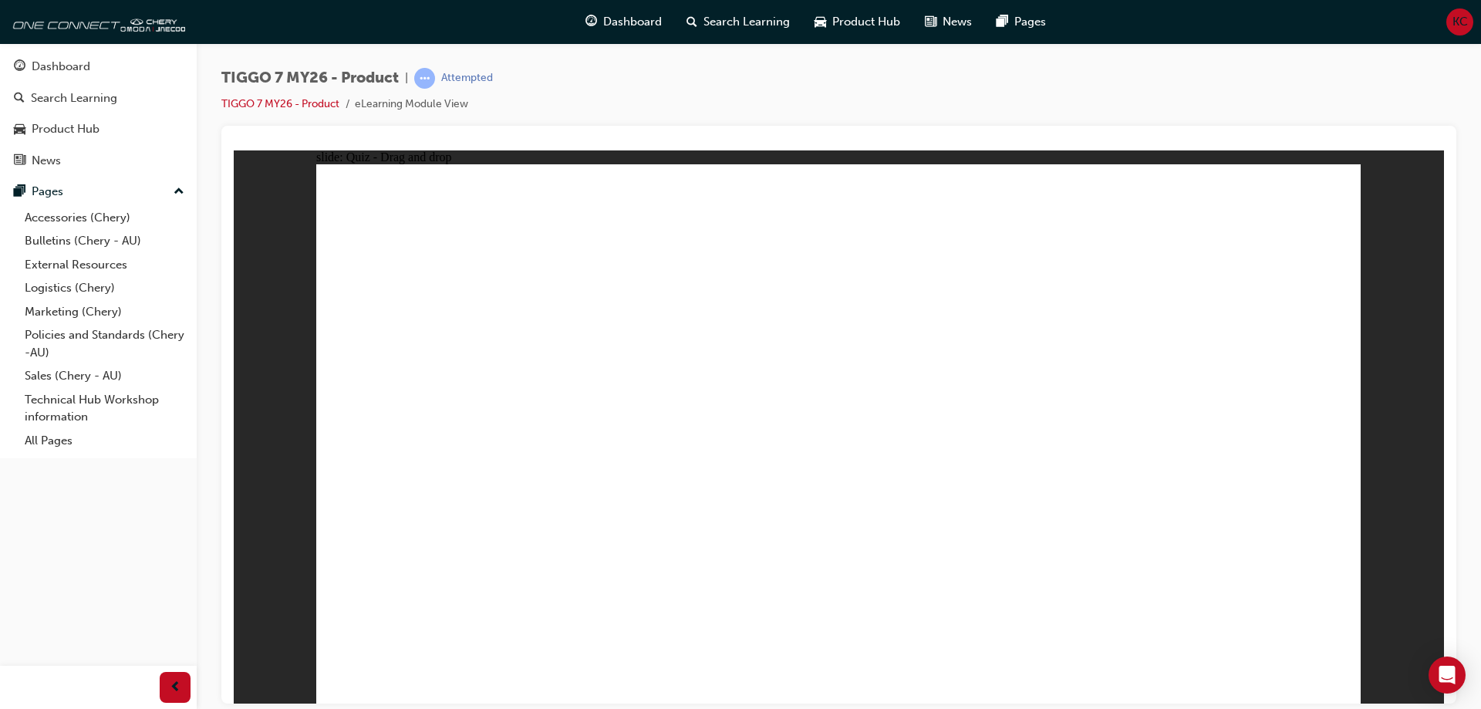
drag, startPoint x: 1271, startPoint y: 271, endPoint x: 979, endPoint y: 572, distance: 419.4
drag, startPoint x: 860, startPoint y: 268, endPoint x: 814, endPoint y: 302, distance: 56.9
drag, startPoint x: 851, startPoint y: 264, endPoint x: 587, endPoint y: 491, distance: 348.4
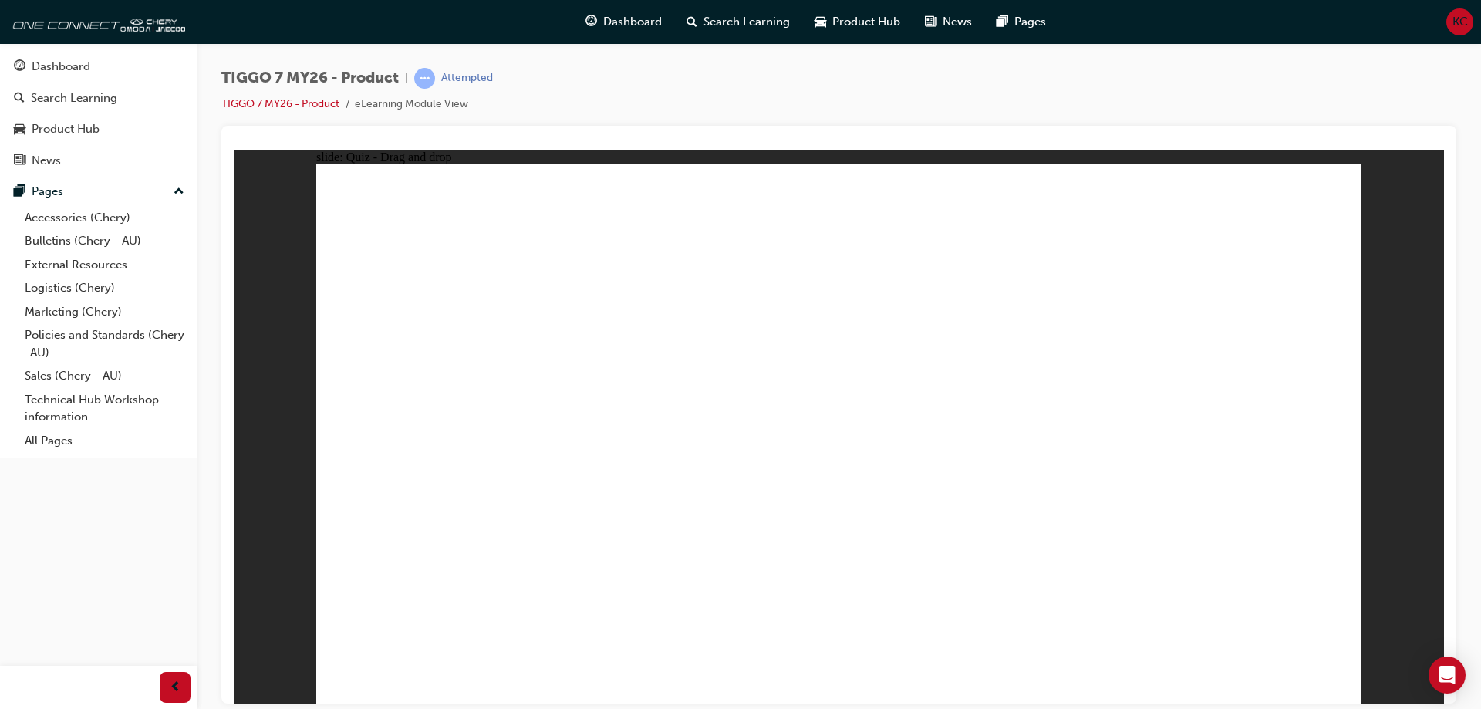
drag, startPoint x: 1074, startPoint y: 248, endPoint x: 581, endPoint y: 463, distance: 537.7
drag, startPoint x: 1230, startPoint y: 271, endPoint x: 958, endPoint y: 473, distance: 338.5
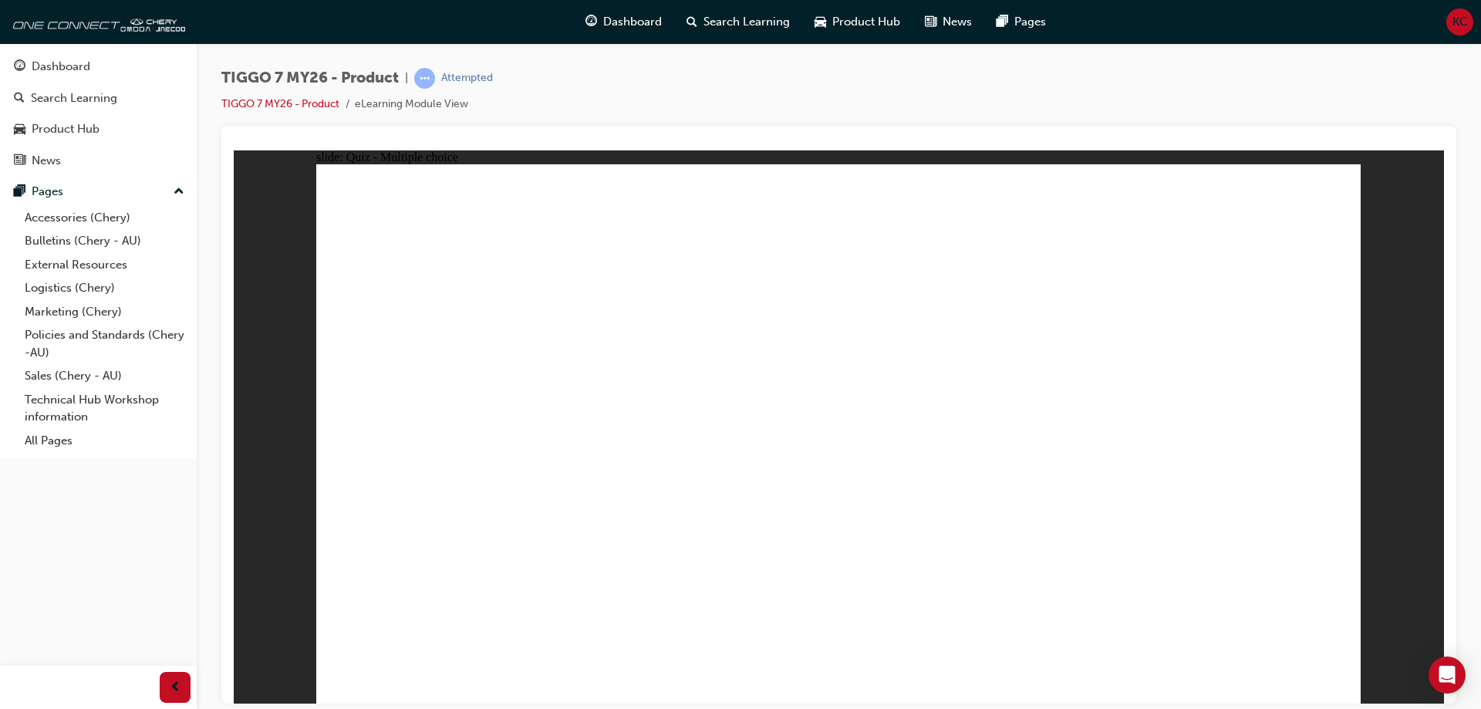
radio input "true"
drag, startPoint x: 841, startPoint y: 258, endPoint x: 863, endPoint y: 515, distance: 258.5
drag, startPoint x: 1072, startPoint y: 219, endPoint x: 1043, endPoint y: 493, distance: 275.2
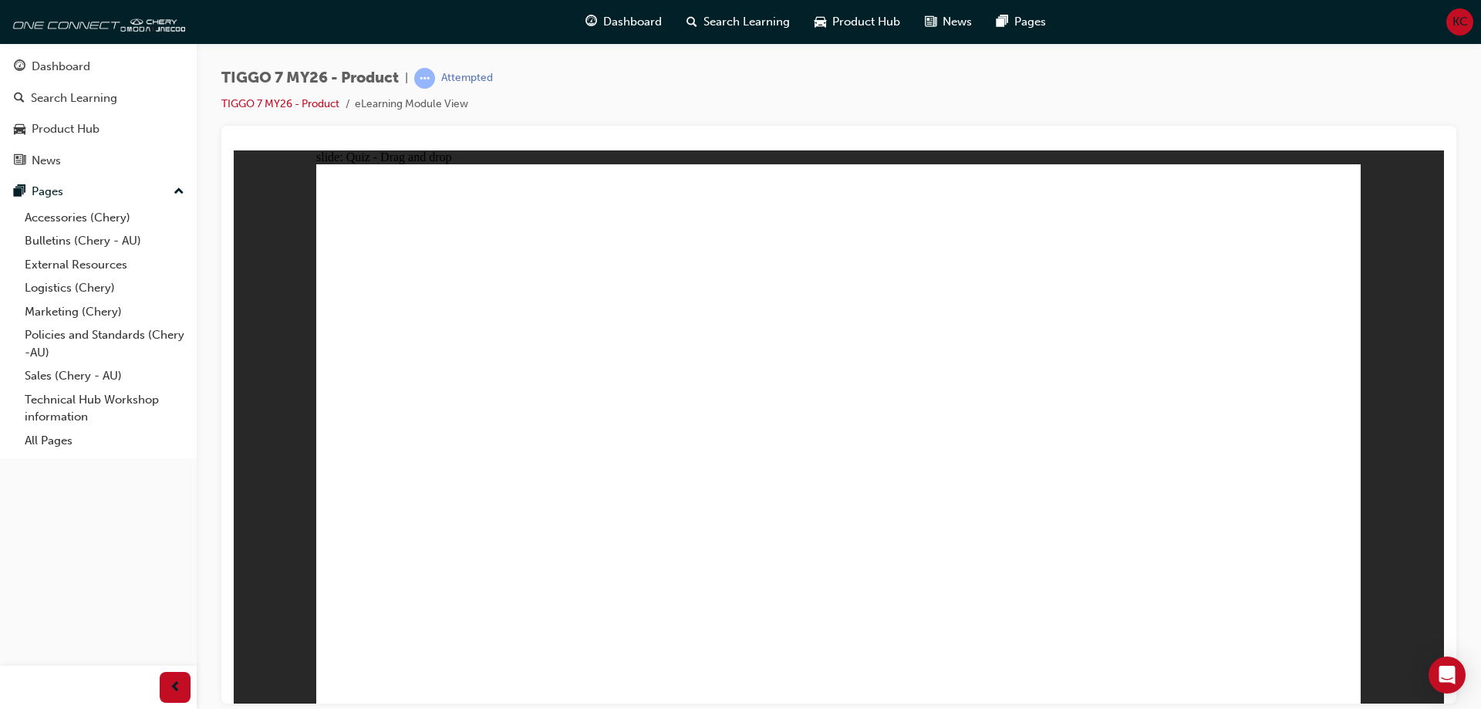
drag, startPoint x: 1003, startPoint y: 309, endPoint x: 888, endPoint y: 524, distance: 243.9
drag, startPoint x: 1222, startPoint y: 211, endPoint x: 1073, endPoint y: 515, distance: 338.7
drag, startPoint x: 1235, startPoint y: 260, endPoint x: 888, endPoint y: 538, distance: 444.9
drag, startPoint x: 1026, startPoint y: 264, endPoint x: 1008, endPoint y: 547, distance: 282.8
drag, startPoint x: 840, startPoint y: 230, endPoint x: 897, endPoint y: 560, distance: 334.9
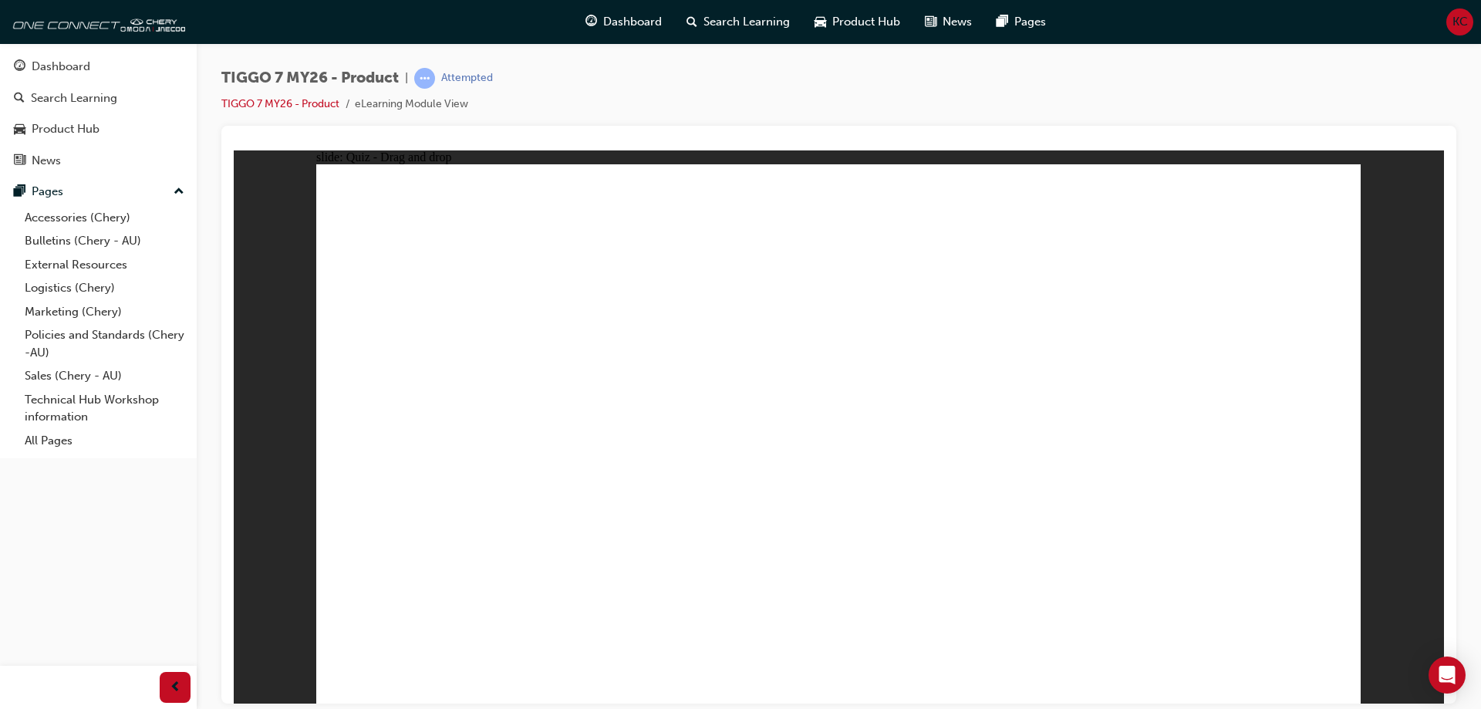
drag, startPoint x: 872, startPoint y: 513, endPoint x: 859, endPoint y: 513, distance: 13.1
radio input "true"
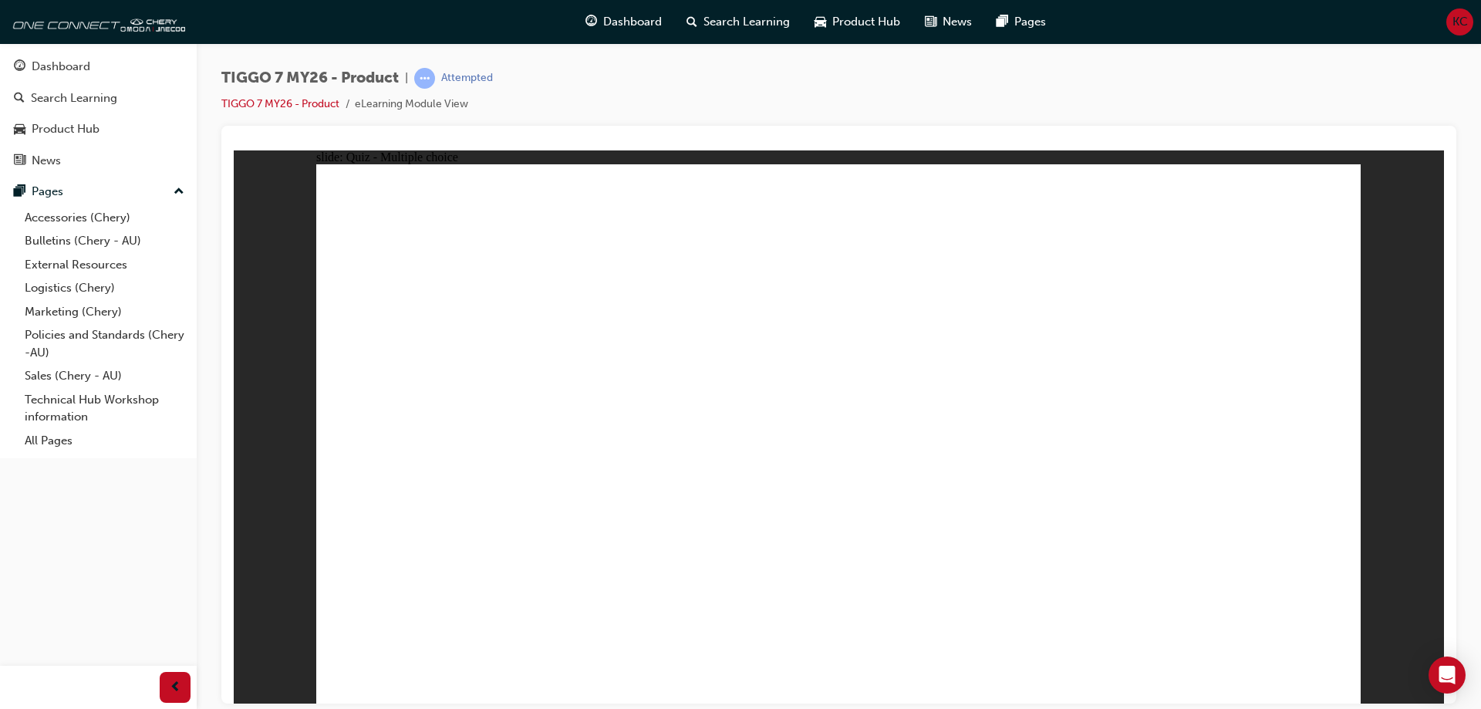
drag, startPoint x: 1042, startPoint y: 231, endPoint x: 696, endPoint y: 477, distance: 424.3
drag, startPoint x: 1127, startPoint y: 328, endPoint x: 1204, endPoint y: 460, distance: 152.8
drag, startPoint x: 951, startPoint y: 365, endPoint x: 1080, endPoint y: 490, distance: 180.0
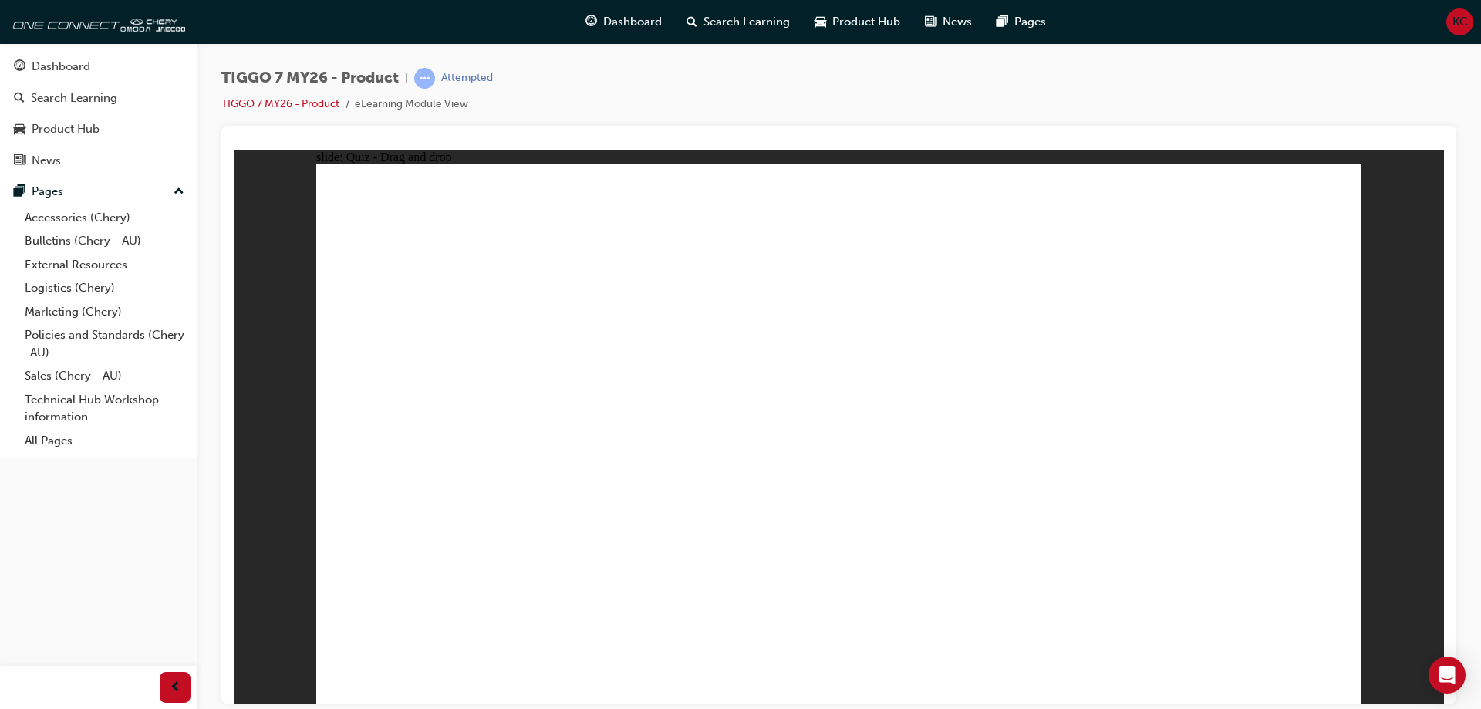
drag, startPoint x: 1221, startPoint y: 207, endPoint x: 451, endPoint y: 474, distance: 815.5
drag, startPoint x: 799, startPoint y: 231, endPoint x: 821, endPoint y: 466, distance: 235.5
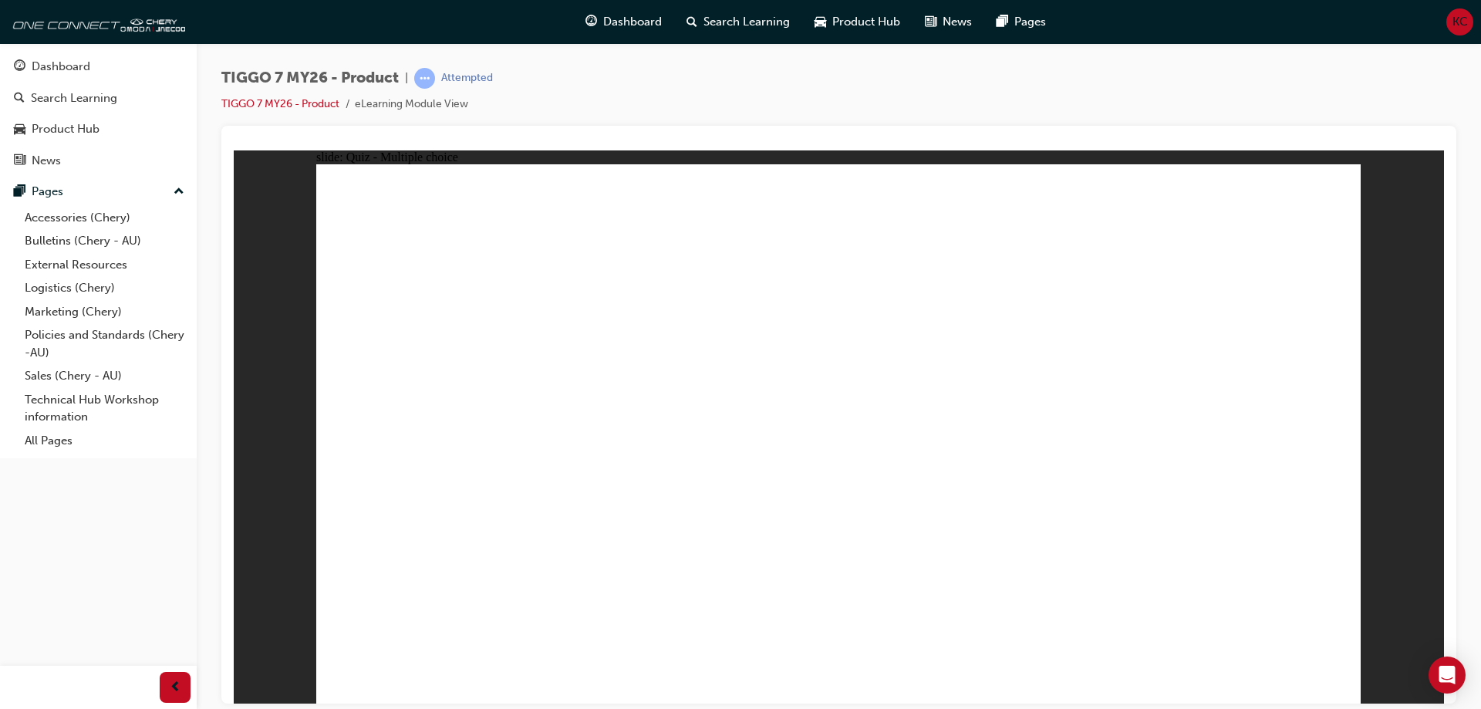
radio input "false"
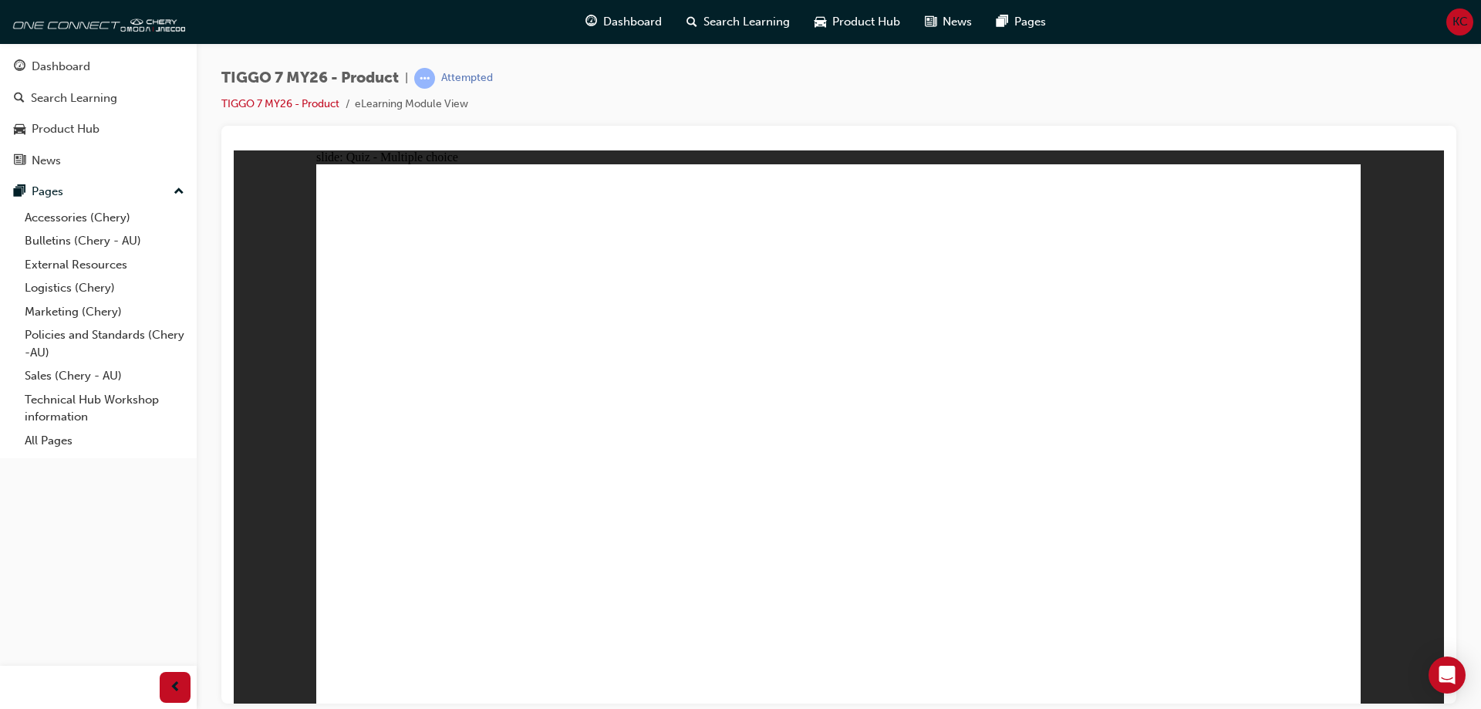
radio input "true"
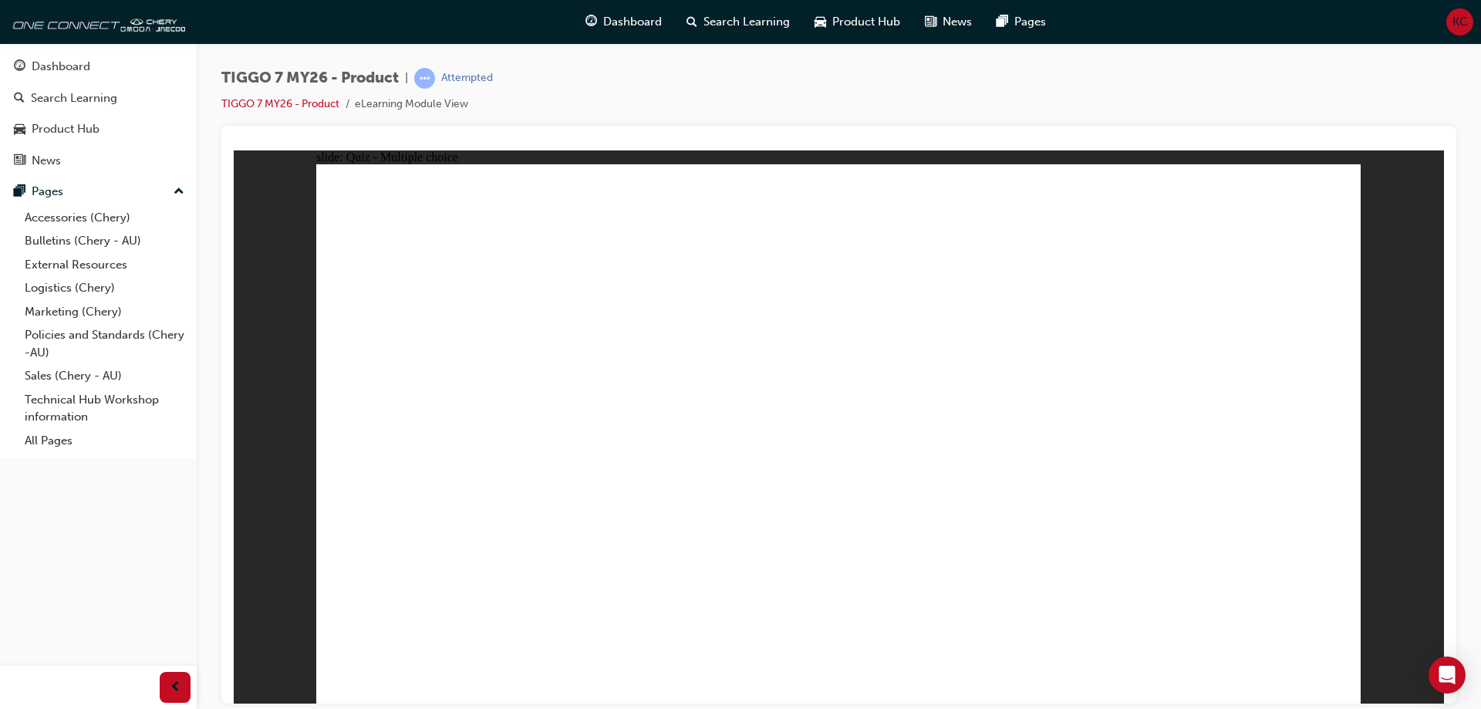
drag, startPoint x: 807, startPoint y: 243, endPoint x: 679, endPoint y: 482, distance: 271.2
drag, startPoint x: 673, startPoint y: 478, endPoint x: 1231, endPoint y: 488, distance: 558.4
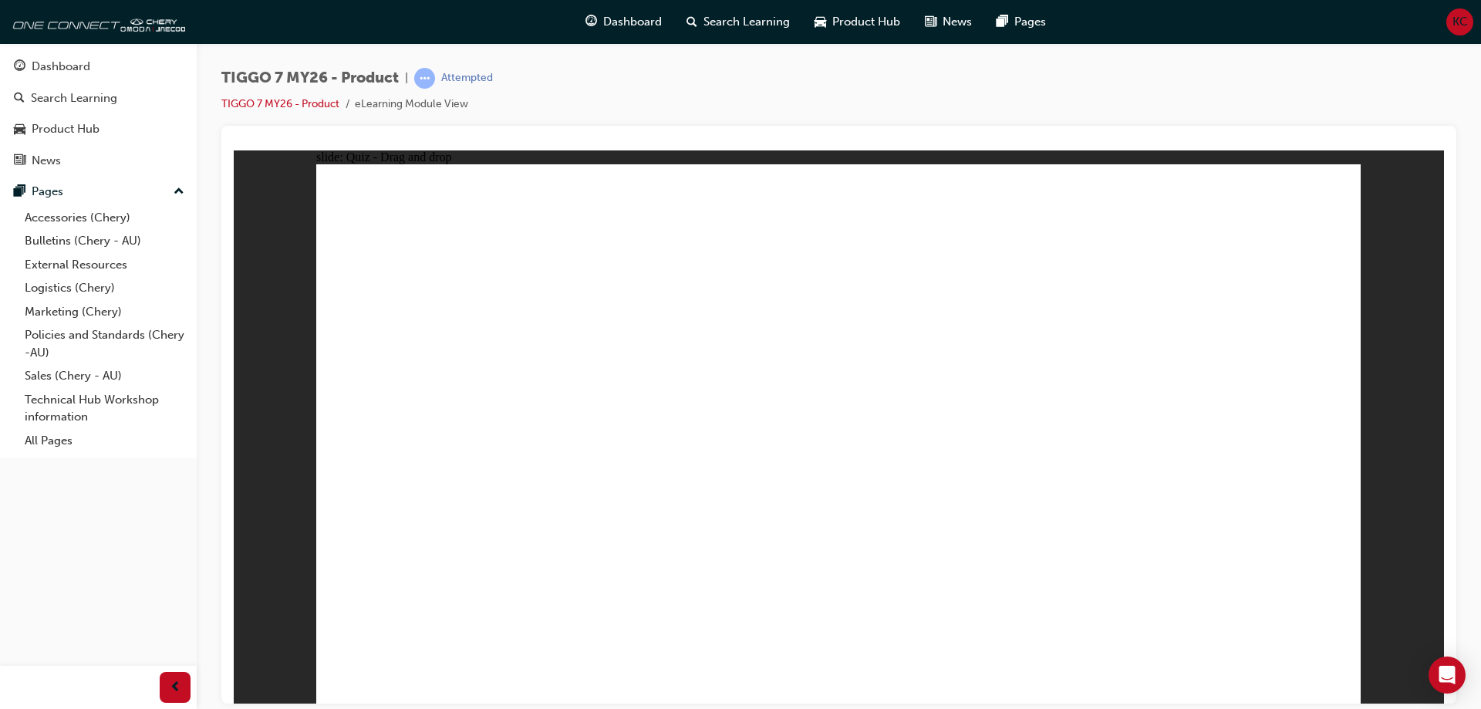
drag, startPoint x: 1006, startPoint y: 217, endPoint x: 419, endPoint y: 471, distance: 638.9
drag, startPoint x: 1134, startPoint y: 344, endPoint x: 852, endPoint y: 474, distance: 310.2
drag, startPoint x: 905, startPoint y: 340, endPoint x: 893, endPoint y: 221, distance: 120.2
drag, startPoint x: 1685, startPoint y: 369, endPoint x: 695, endPoint y: 298, distance: 992.7
drag, startPoint x: 1272, startPoint y: 236, endPoint x: 1100, endPoint y: 480, distance: 298.7
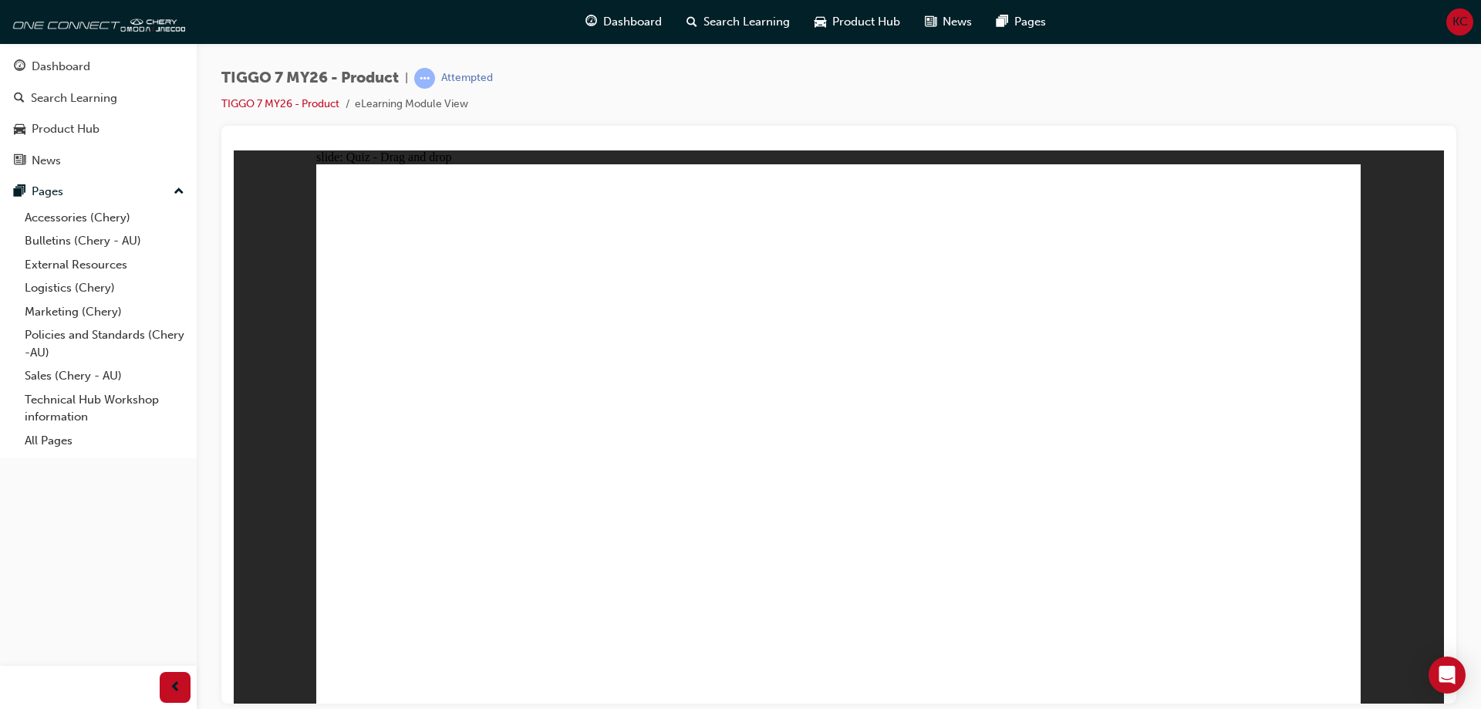
drag, startPoint x: 960, startPoint y: 344, endPoint x: 696, endPoint y: 473, distance: 293.5
drag, startPoint x: 896, startPoint y: 292, endPoint x: 865, endPoint y: 316, distance: 39.0
drag, startPoint x: 1250, startPoint y: 276, endPoint x: 901, endPoint y: 490, distance: 408.8
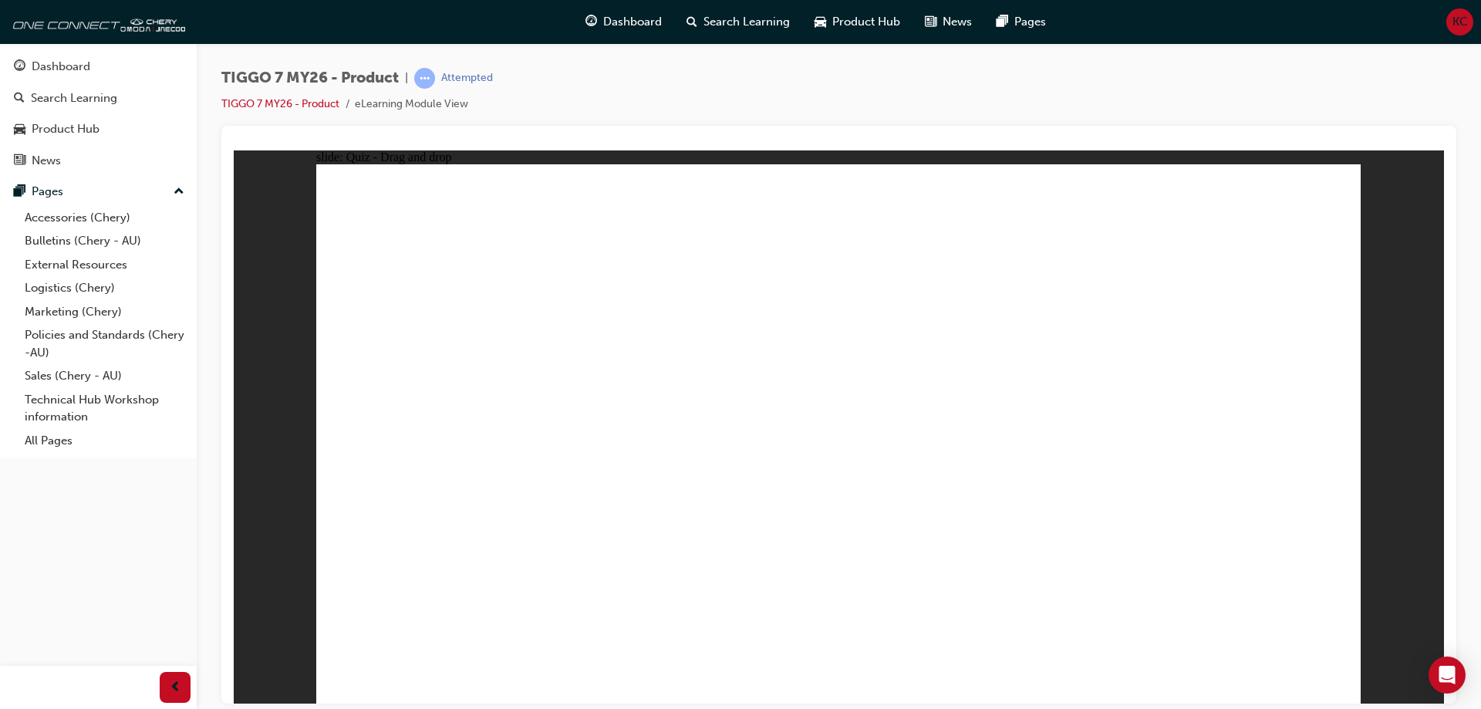
drag, startPoint x: 1040, startPoint y: 260, endPoint x: 431, endPoint y: 494, distance: 652.5
drag, startPoint x: 816, startPoint y: 291, endPoint x: 493, endPoint y: 535, distance: 404.7
drag, startPoint x: 1245, startPoint y: 257, endPoint x: 1029, endPoint y: 517, distance: 338.4
drag, startPoint x: 830, startPoint y: 254, endPoint x: 464, endPoint y: 520, distance: 452.2
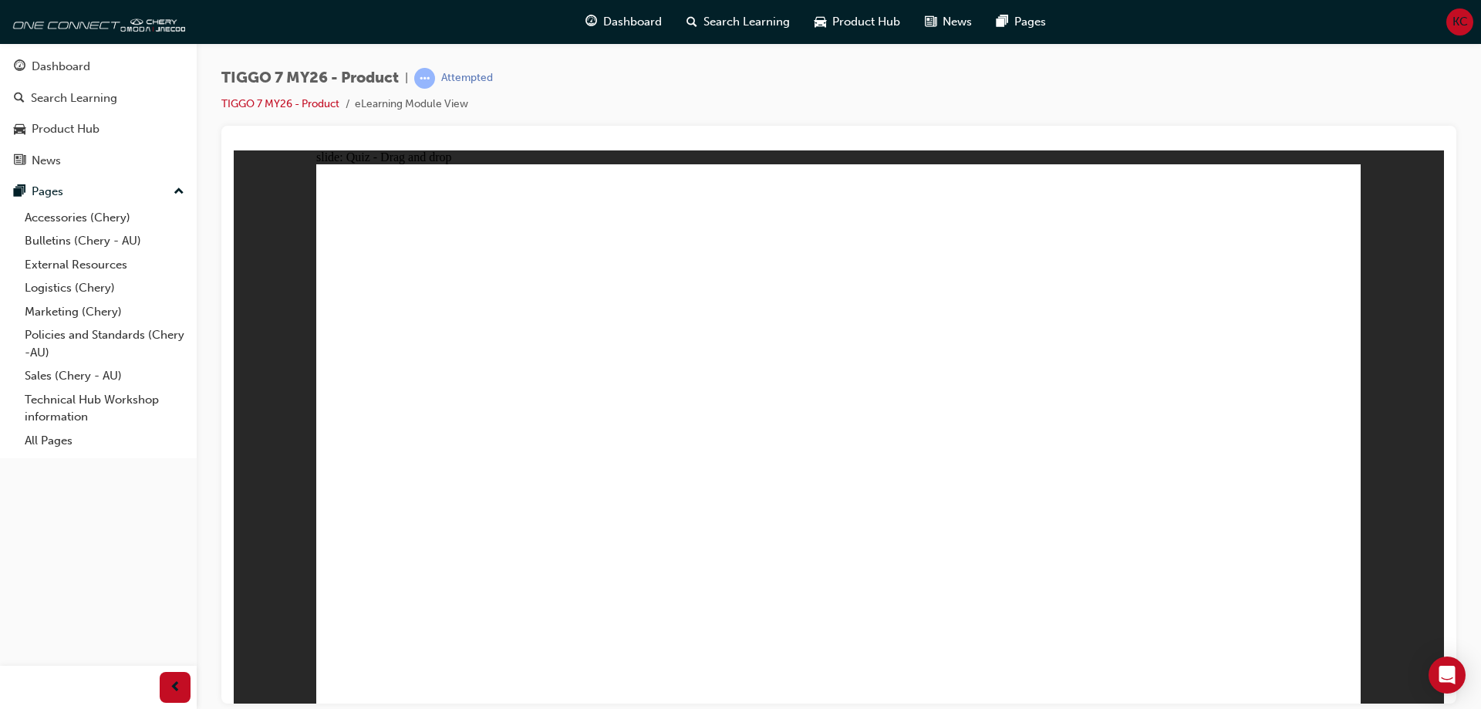
drag, startPoint x: 1150, startPoint y: 308, endPoint x: 537, endPoint y: 514, distance: 646.7
drag, startPoint x: 1043, startPoint y: 218, endPoint x: 541, endPoint y: 543, distance: 597.8
drag, startPoint x: 939, startPoint y: 302, endPoint x: 517, endPoint y: 546, distance: 487.1
drag, startPoint x: 1032, startPoint y: 272, endPoint x: 438, endPoint y: 554, distance: 657.4
drag, startPoint x: 1169, startPoint y: 265, endPoint x: 581, endPoint y: 539, distance: 648.9
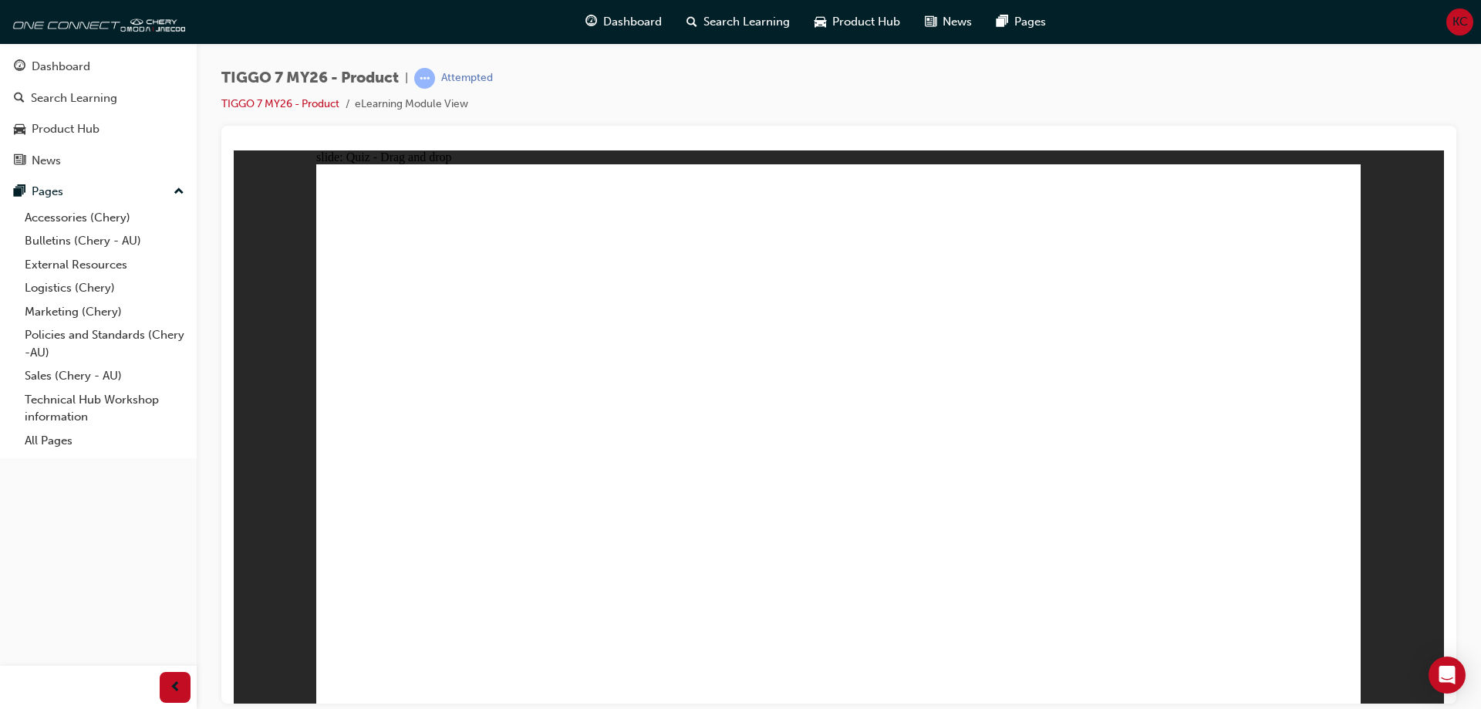
drag, startPoint x: 1255, startPoint y: 214, endPoint x: 621, endPoint y: 517, distance: 703.3
drag, startPoint x: 938, startPoint y: 270, endPoint x: 900, endPoint y: 547, distance: 279.4
drag, startPoint x: 1039, startPoint y: 322, endPoint x: 1036, endPoint y: 413, distance: 90.3
drag, startPoint x: 1036, startPoint y: 312, endPoint x: 1031, endPoint y: 521, distance: 209.0
drag, startPoint x: 1154, startPoint y: 223, endPoint x: 1033, endPoint y: 524, distance: 324.9
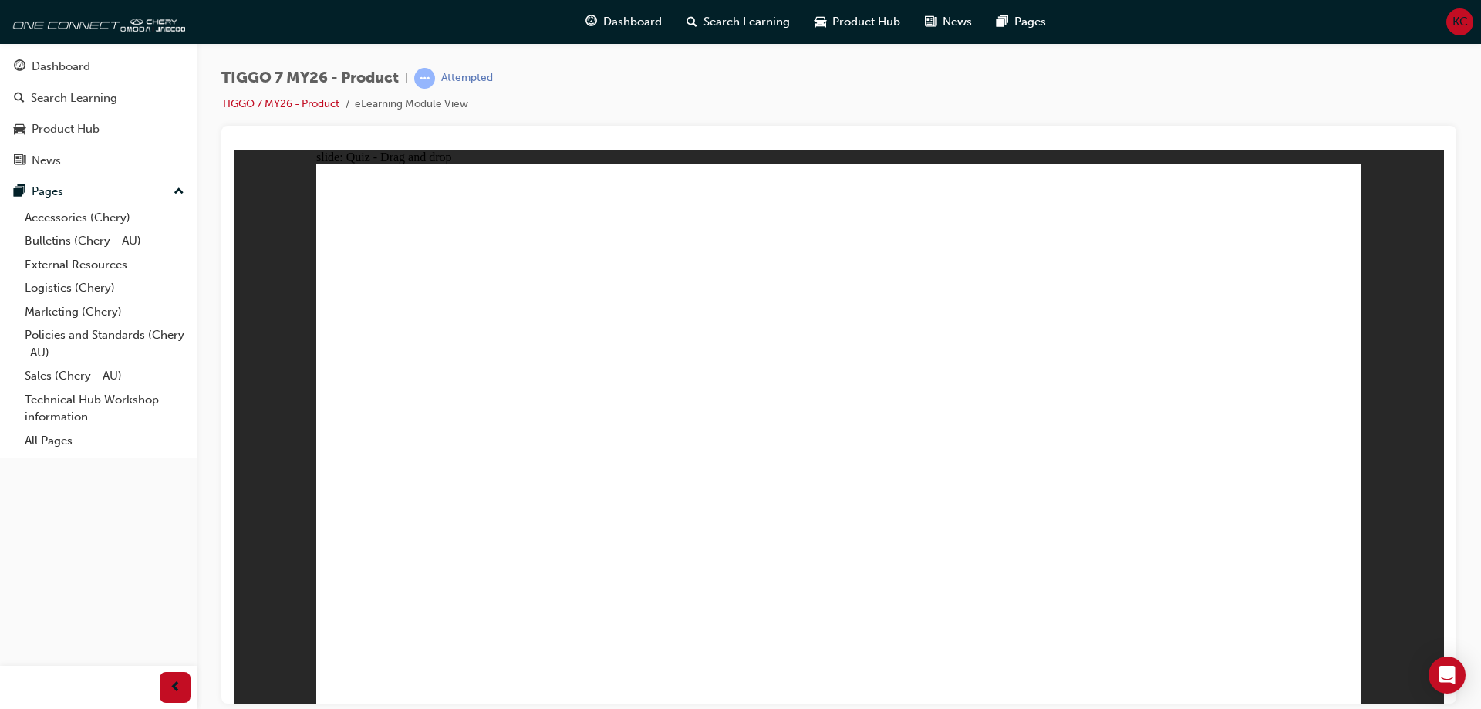
drag, startPoint x: 805, startPoint y: 222, endPoint x: 850, endPoint y: 551, distance: 331.5
drag, startPoint x: 938, startPoint y: 227, endPoint x: 942, endPoint y: 552, distance: 325.4
drag, startPoint x: 1220, startPoint y: 262, endPoint x: 956, endPoint y: 463, distance: 331.3
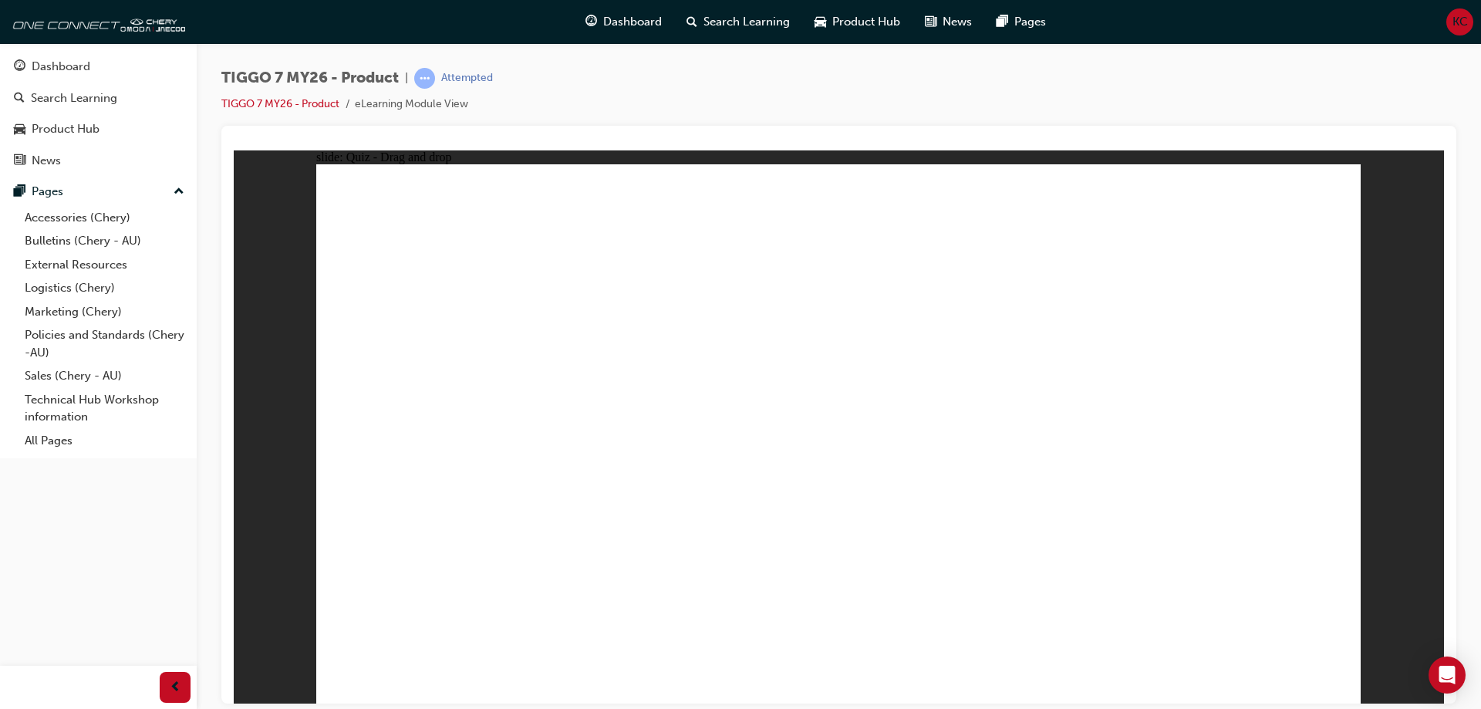
drag, startPoint x: 1062, startPoint y: 262, endPoint x: 566, endPoint y: 477, distance: 540.5
drag, startPoint x: 871, startPoint y: 261, endPoint x: 591, endPoint y: 513, distance: 376.2
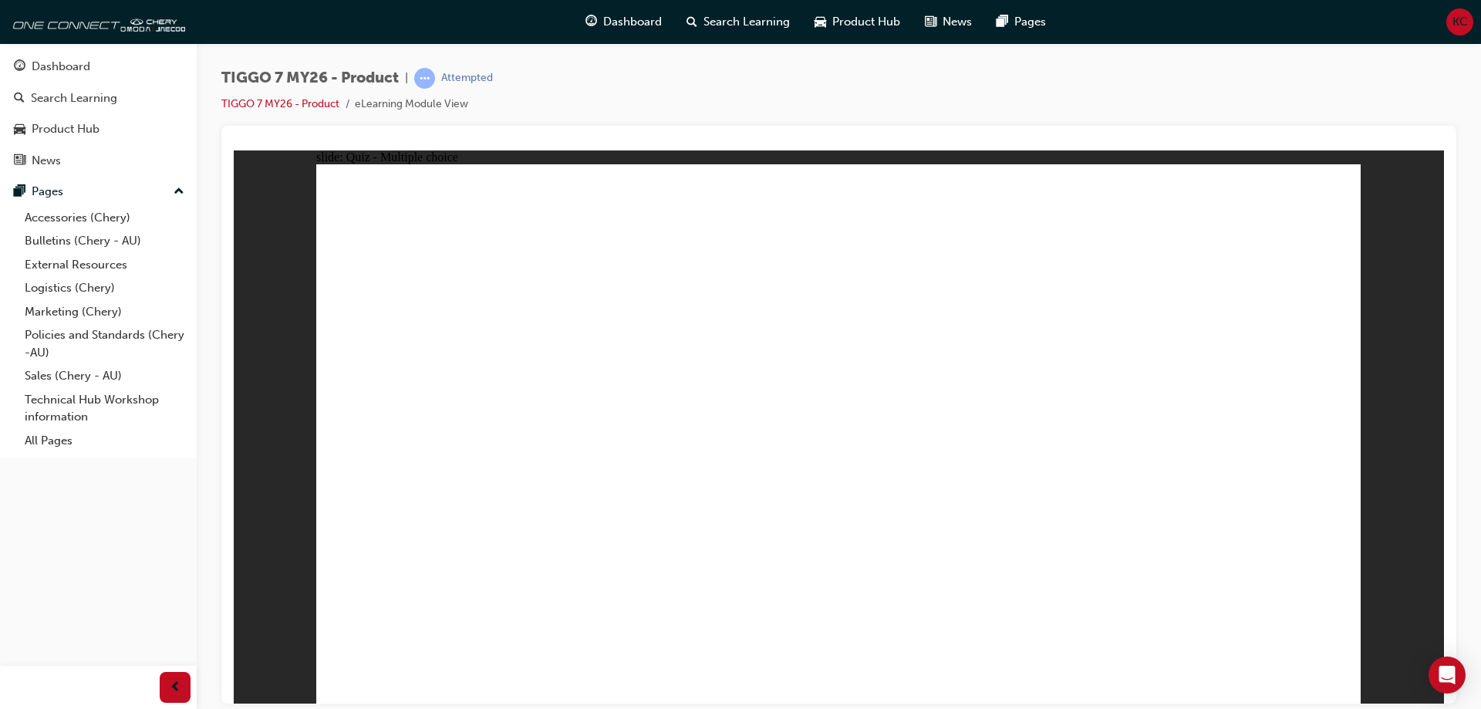
radio input "true"
drag, startPoint x: 1025, startPoint y: 295, endPoint x: 1018, endPoint y: 560, distance: 264.6
drag, startPoint x: 1000, startPoint y: 306, endPoint x: 1019, endPoint y: 481, distance: 176.1
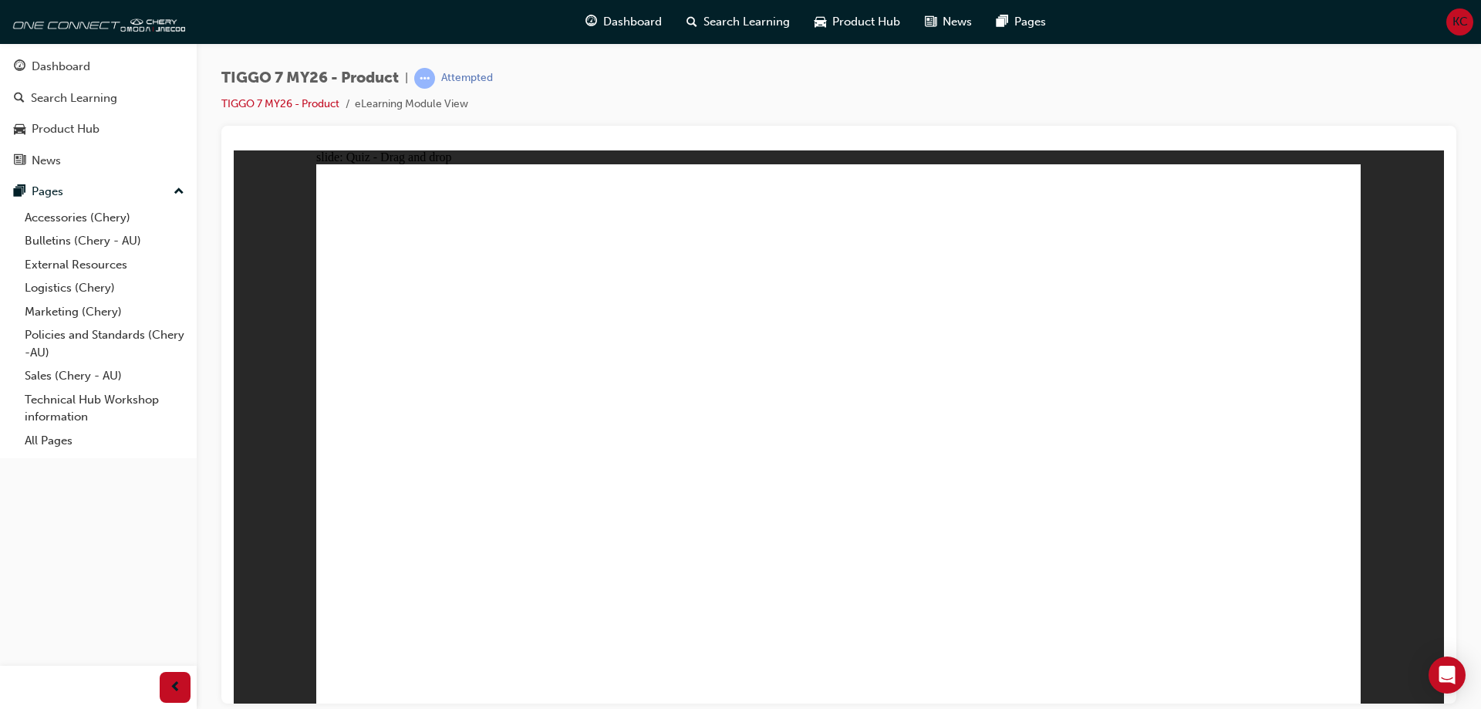
drag, startPoint x: 997, startPoint y: 217, endPoint x: 960, endPoint y: 500, distance: 285.4
drag, startPoint x: 847, startPoint y: 210, endPoint x: 891, endPoint y: 497, distance: 290.1
drag, startPoint x: 872, startPoint y: 296, endPoint x: 915, endPoint y: 527, distance: 235.3
drag, startPoint x: 1206, startPoint y: 217, endPoint x: 1076, endPoint y: 463, distance: 278.4
drag, startPoint x: 1217, startPoint y: 257, endPoint x: 1002, endPoint y: 504, distance: 328.0
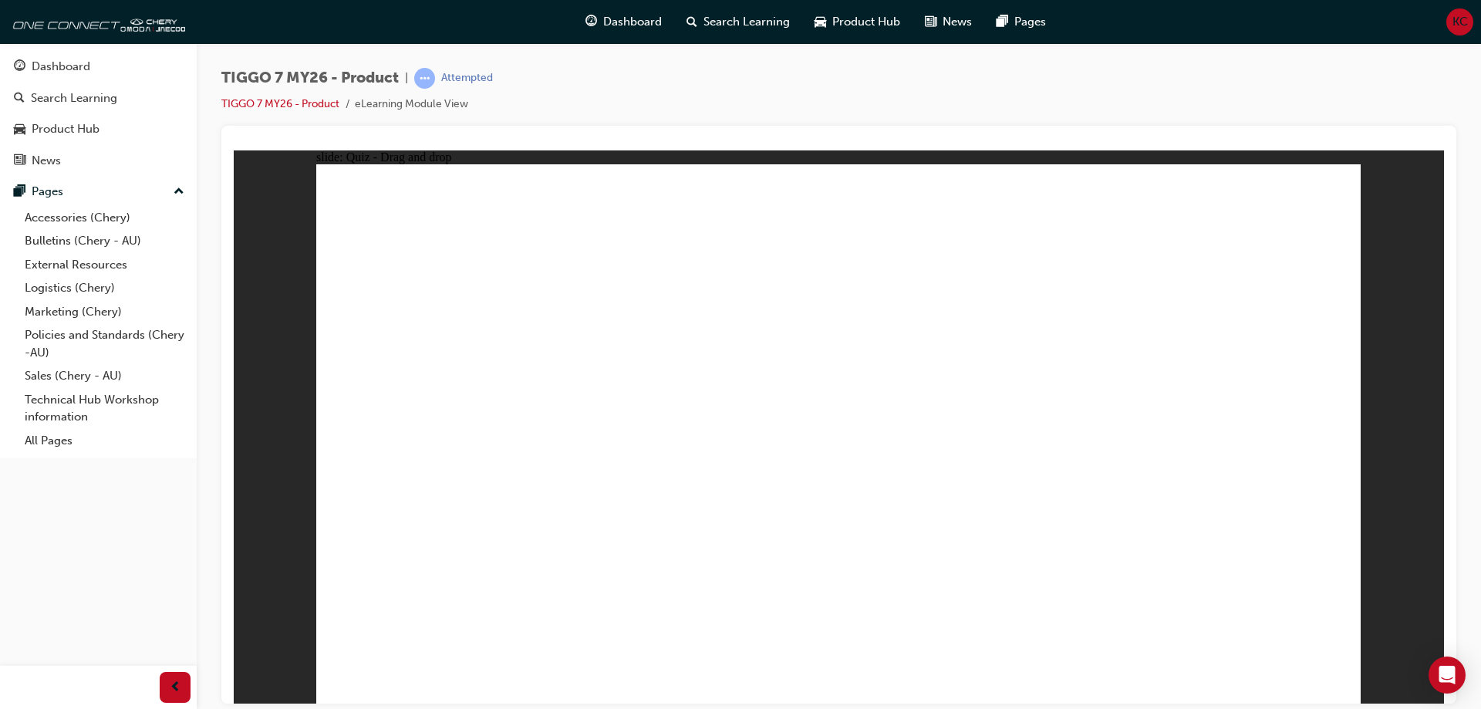
radio input "true"
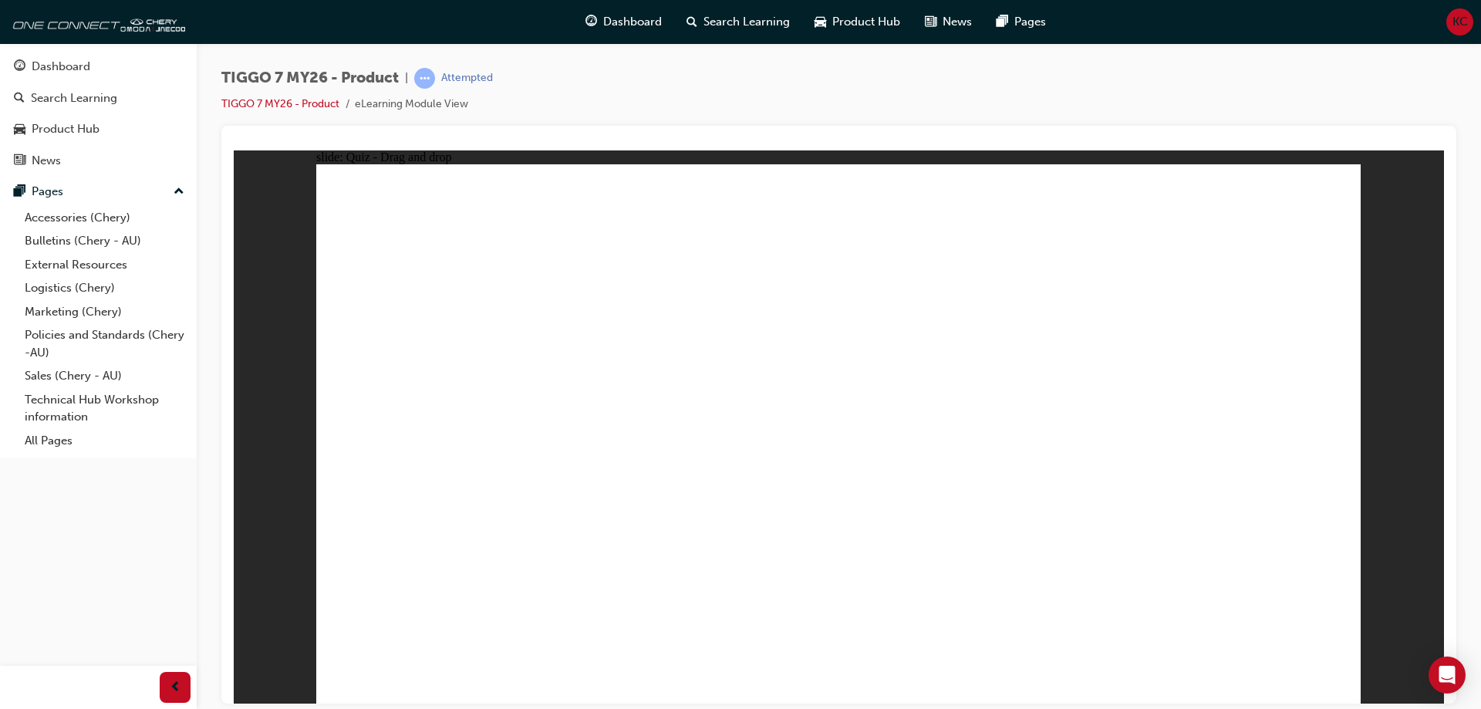
drag, startPoint x: 1249, startPoint y: 546, endPoint x: 1221, endPoint y: 446, distance: 103.5
drag, startPoint x: 1231, startPoint y: 549, endPoint x: 1229, endPoint y: 446, distance: 102.6
drag, startPoint x: 1221, startPoint y: 541, endPoint x: 1211, endPoint y: 463, distance: 77.8
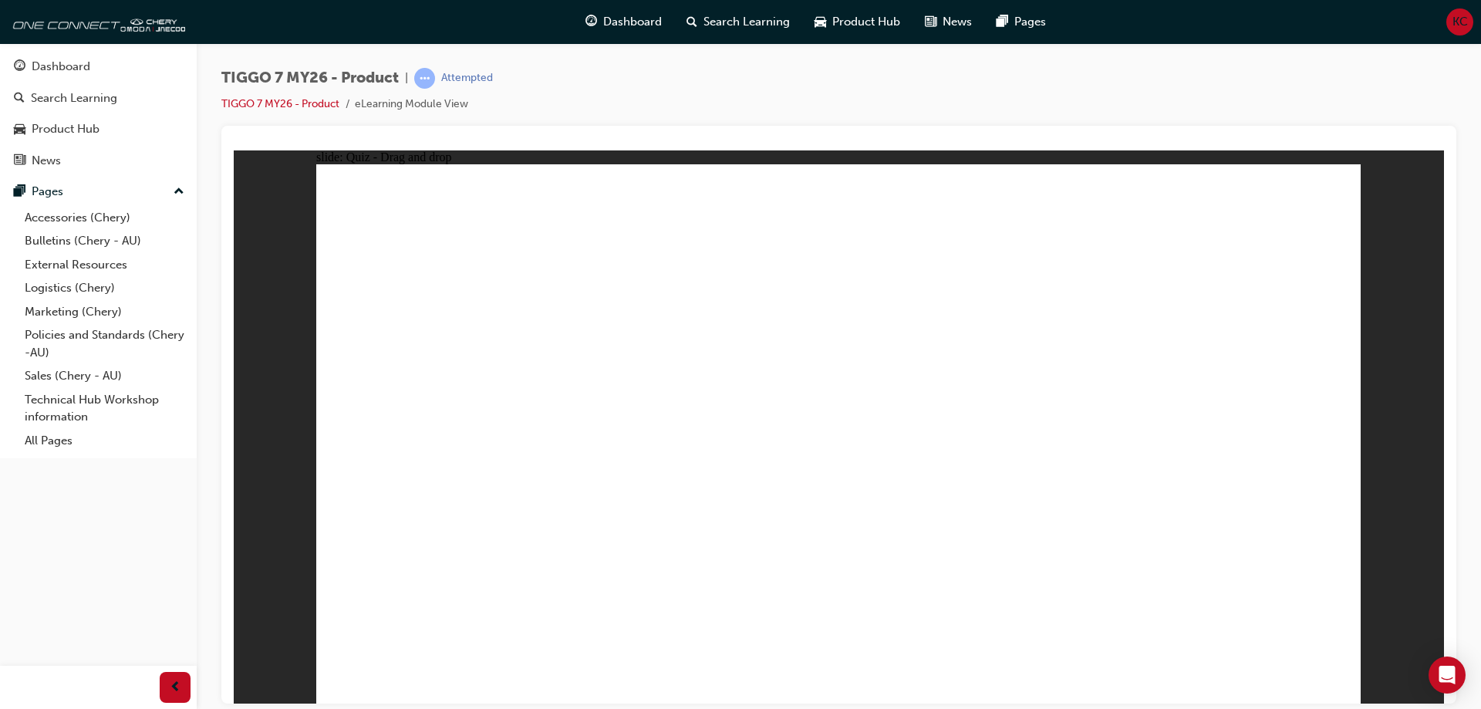
drag, startPoint x: 1231, startPoint y: 231, endPoint x: 803, endPoint y: 477, distance: 493.6
drag, startPoint x: 841, startPoint y: 477, endPoint x: 473, endPoint y: 487, distance: 367.2
drag, startPoint x: 1004, startPoint y: 214, endPoint x: 686, endPoint y: 445, distance: 393.0
drag, startPoint x: 797, startPoint y: 224, endPoint x: 700, endPoint y: 229, distance: 96.5
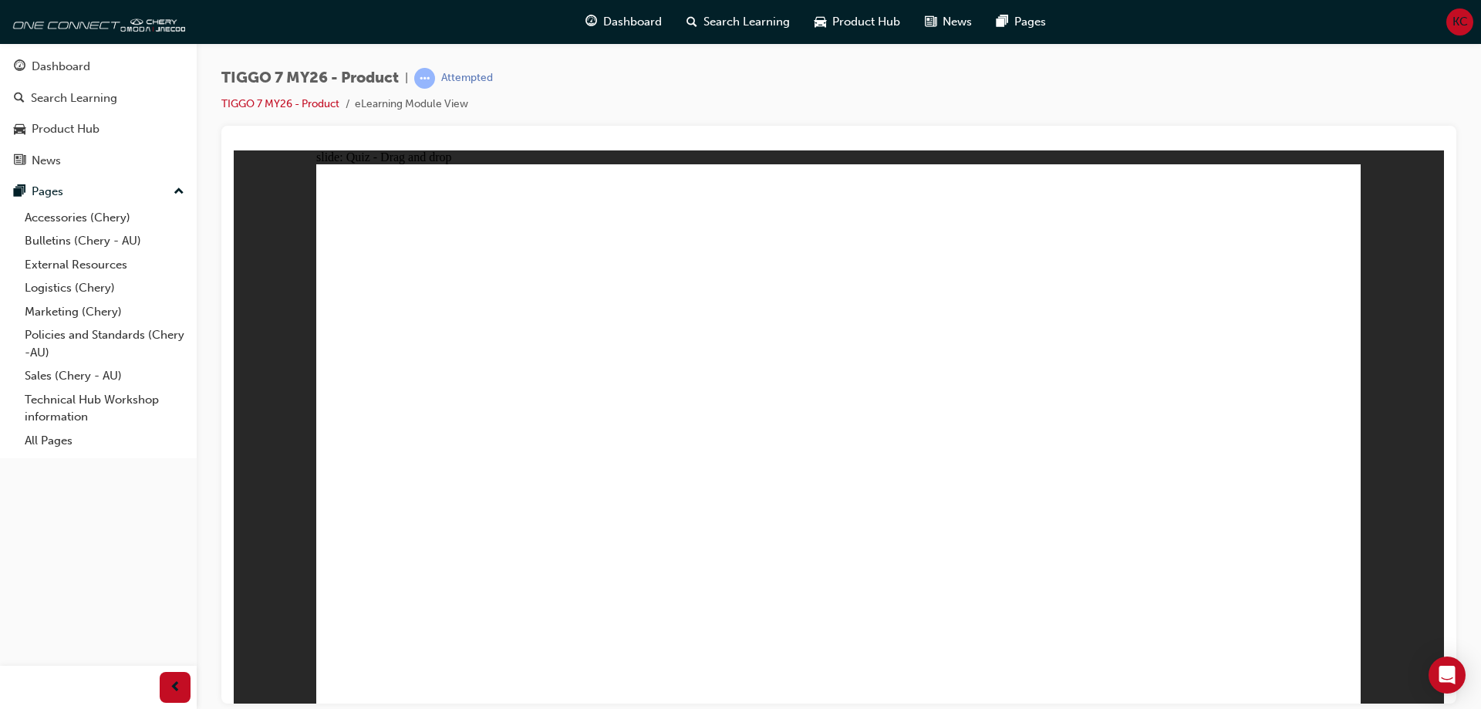
drag, startPoint x: 1100, startPoint y: 326, endPoint x: 1178, endPoint y: 453, distance: 148.5
drag, startPoint x: 934, startPoint y: 349, endPoint x: 873, endPoint y: 468, distance: 133.5
drag, startPoint x: 833, startPoint y: 253, endPoint x: 1088, endPoint y: 505, distance: 358.8
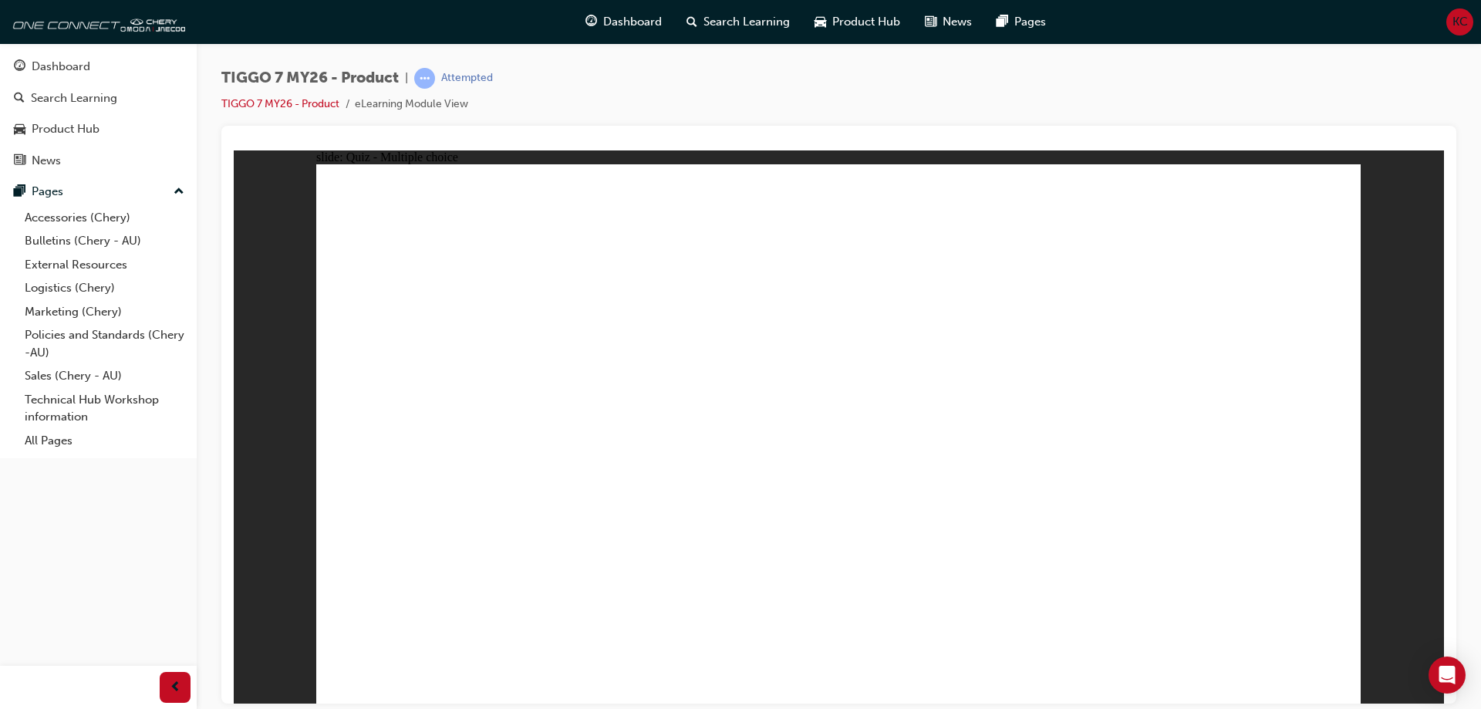
radio input "true"
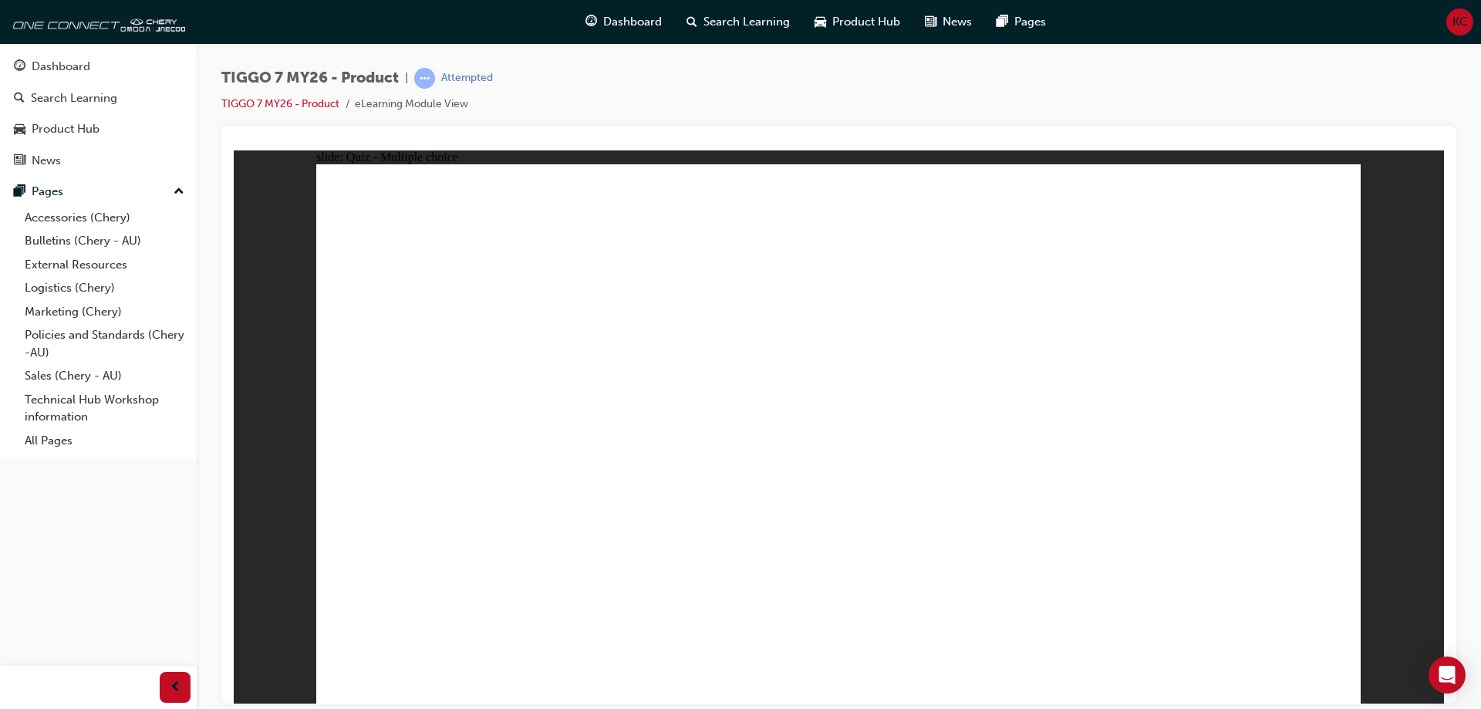
radio input "true"
